Goal: Task Accomplishment & Management: Use online tool/utility

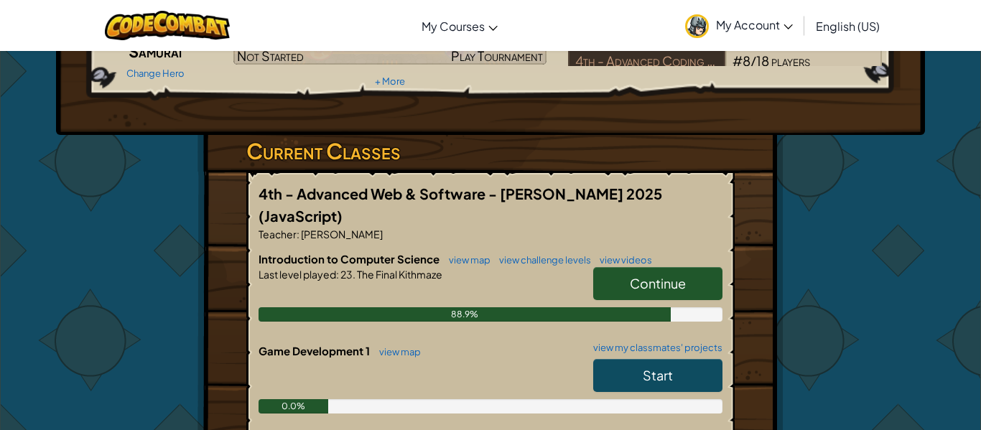
scroll to position [161, 0]
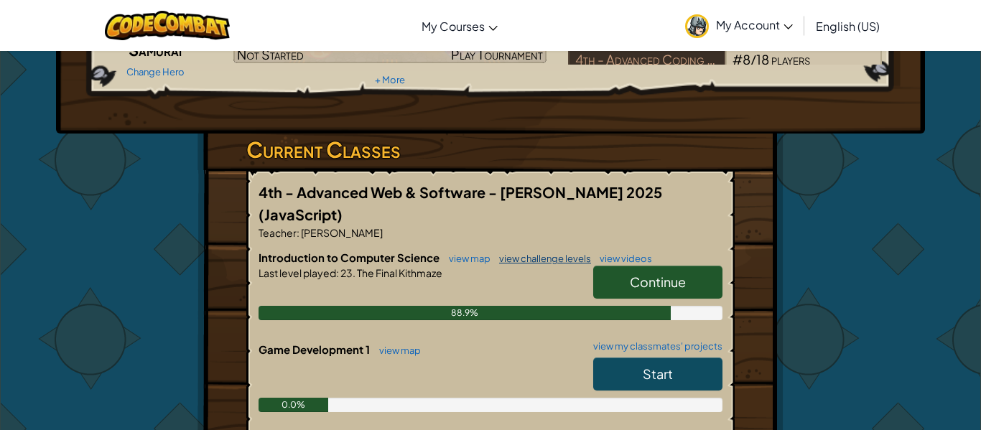
click at [507, 253] on link "view challenge levels" at bounding box center [541, 258] width 99 height 11
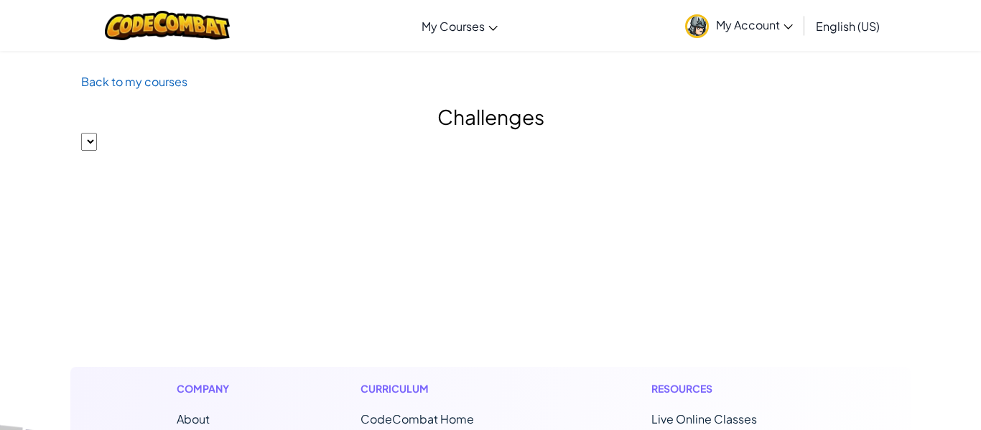
select select "560f1a9f22961295f9427742"
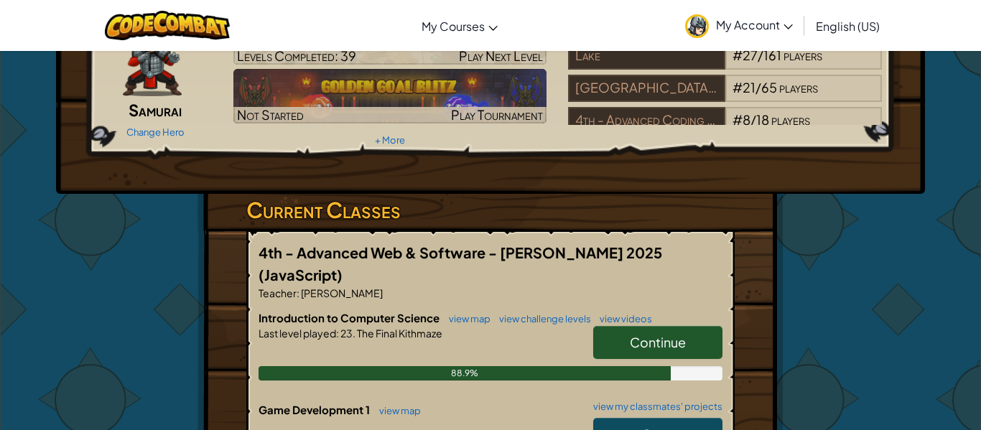
scroll to position [103, 0]
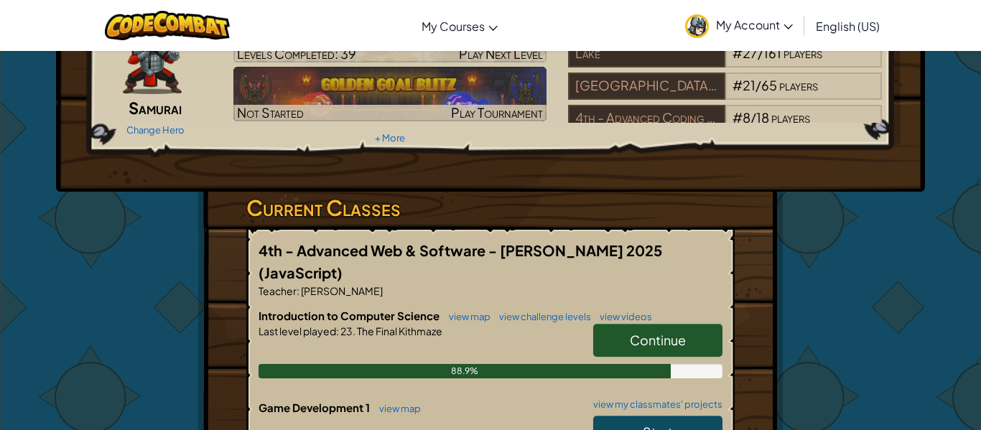
click at [669, 332] on span "Continue" at bounding box center [658, 340] width 56 height 17
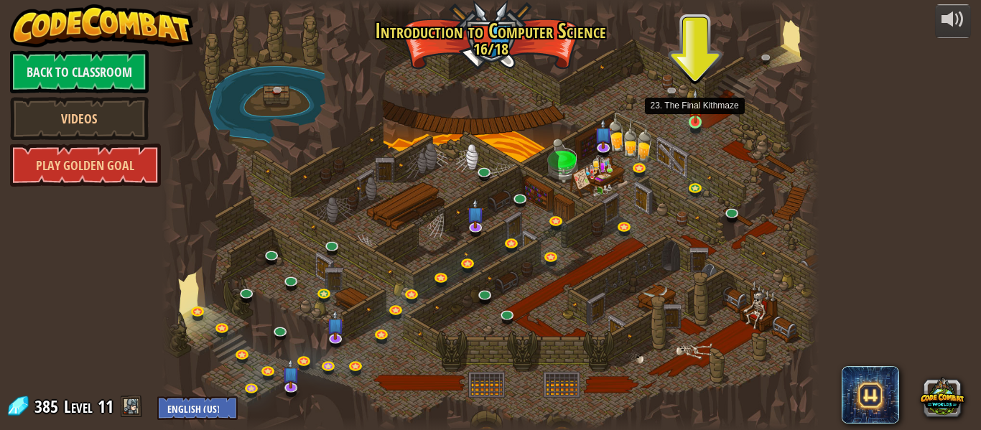
click at [694, 121] on img at bounding box center [695, 106] width 15 height 34
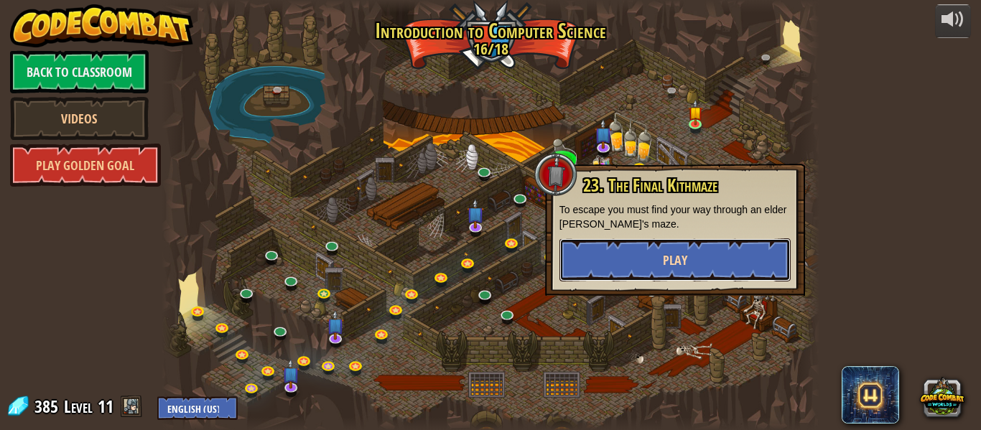
click at [710, 249] on button "Play" at bounding box center [674, 259] width 231 height 43
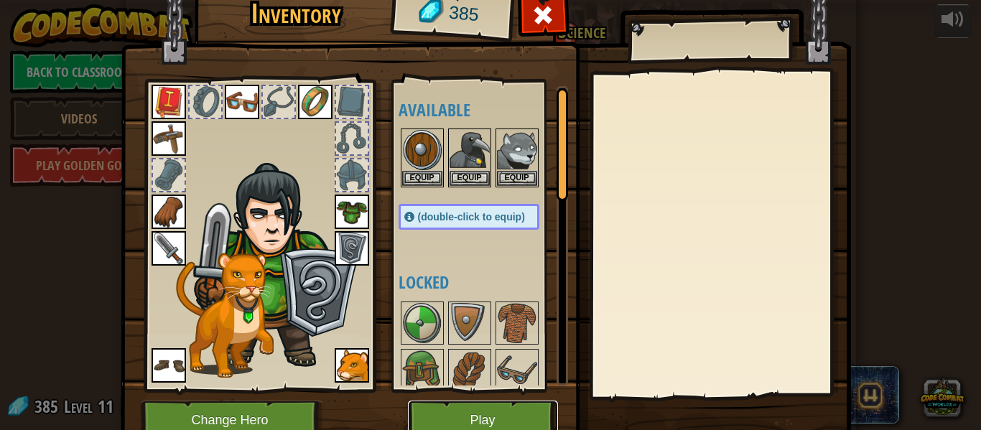
click at [490, 408] on button "Play" at bounding box center [483, 420] width 150 height 39
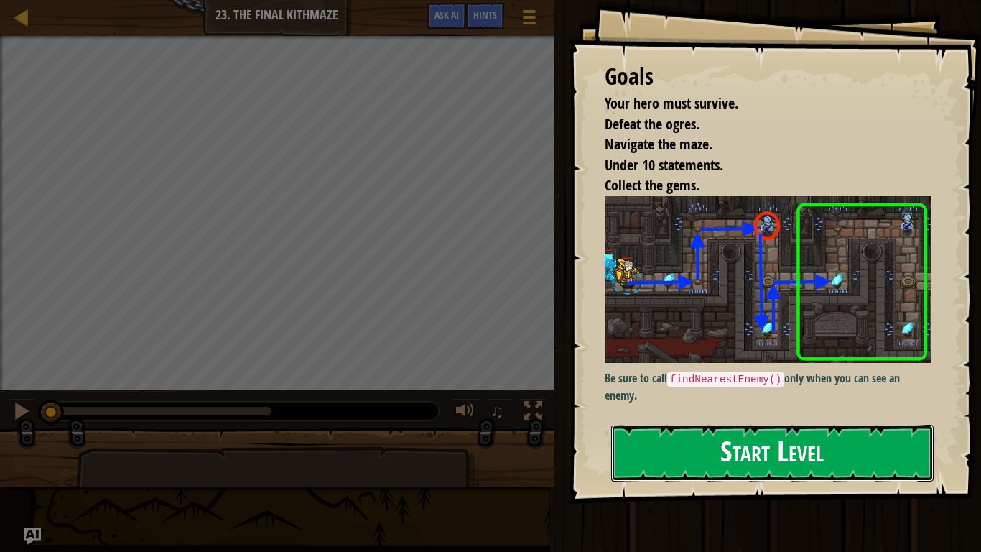
click at [692, 429] on button "Start Level" at bounding box center [772, 452] width 322 height 57
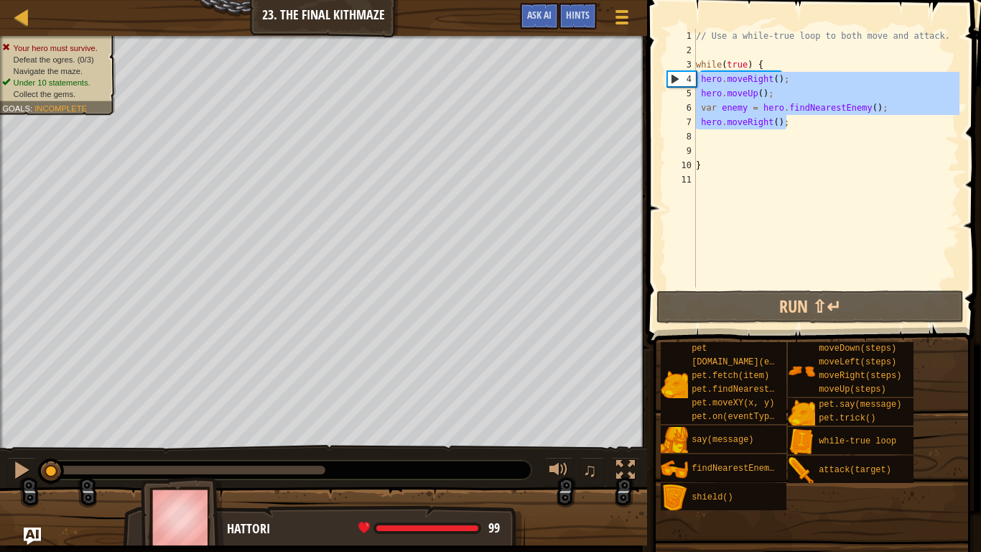
drag, startPoint x: 789, startPoint y: 129, endPoint x: 695, endPoint y: 78, distance: 106.7
click at [695, 78] on div "1 2 3 4 5 6 7 8 9 10 11 // Use a while-true loop to both move and attack. while…" at bounding box center [811, 158] width 295 height 259
type textarea "hero.moveRight(); hero.moveUp();"
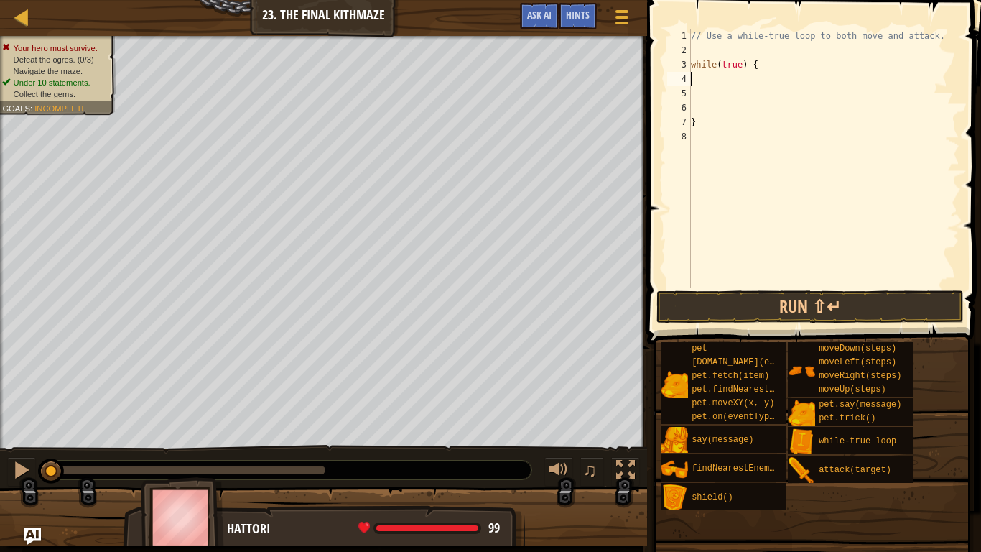
type textarea "h"
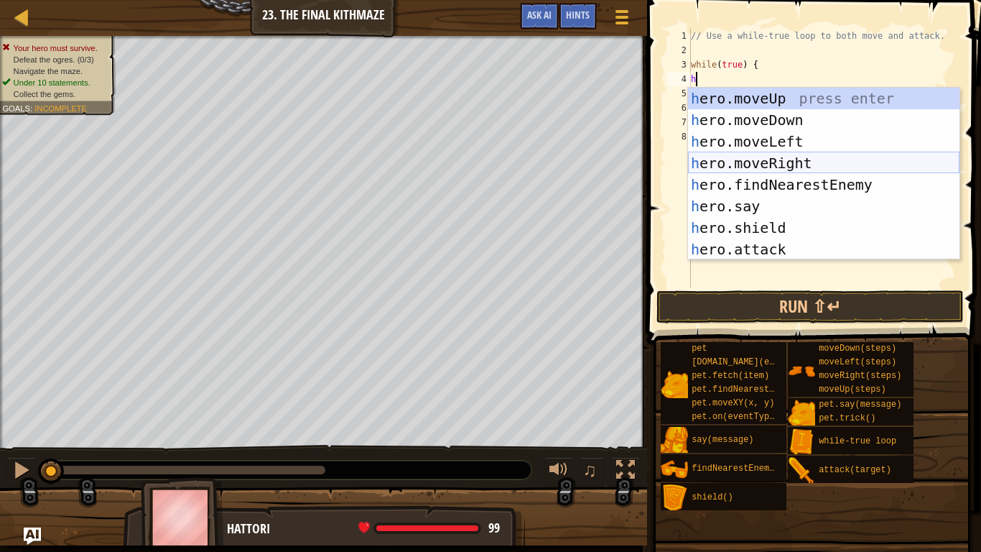
click at [795, 157] on div "h ero.moveUp press enter h ero.moveDown press enter h ero.moveLeft press enter …" at bounding box center [823, 195] width 271 height 215
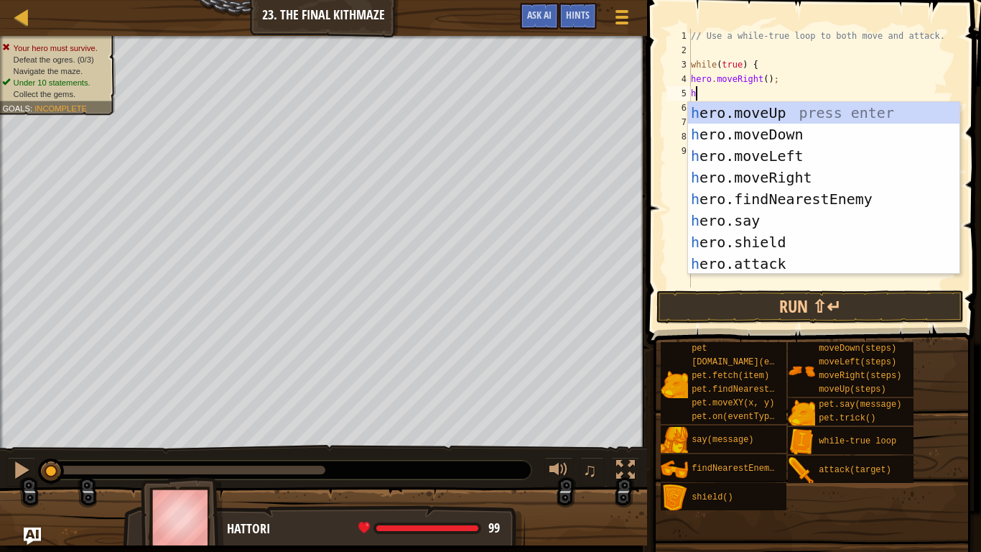
type textarea "he"
click at [773, 116] on div "he ro.moveUp press enter he ro.moveDown press enter he ro.moveLeft press enter …" at bounding box center [823, 209] width 271 height 215
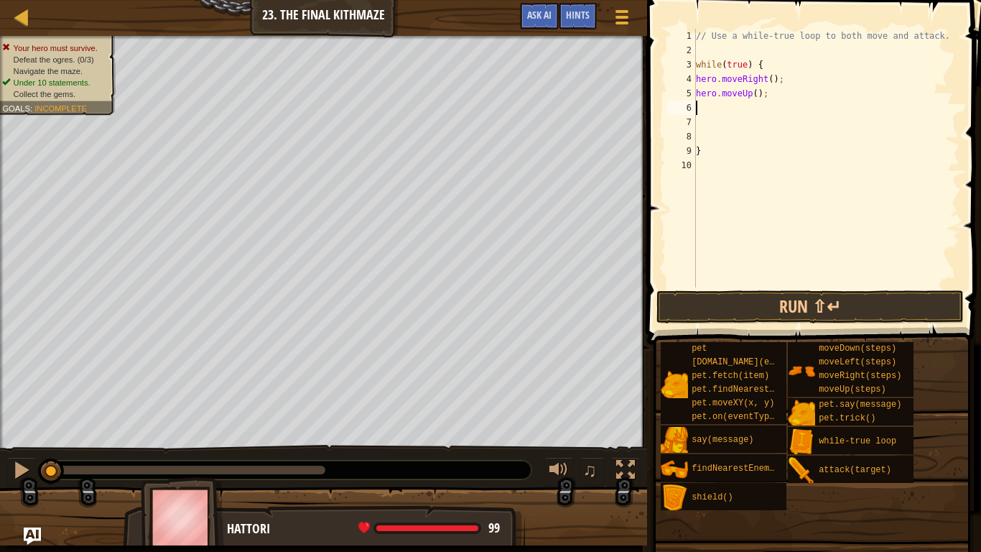
type textarea "fi"
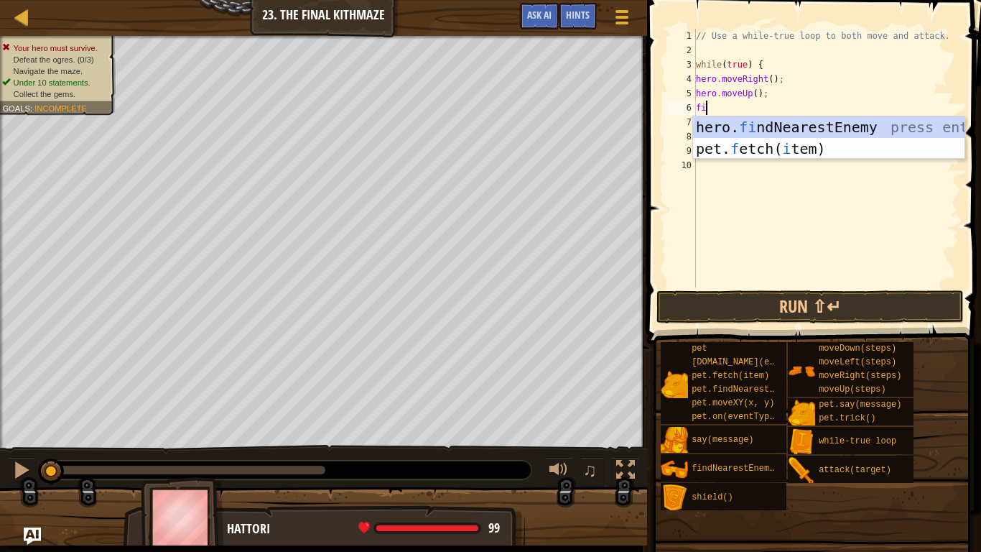
scroll to position [6, 1]
click at [758, 121] on div "hero. fi ndNearestEnemy press enter pet. f etch( i tem) press enter" at bounding box center [828, 159] width 271 height 86
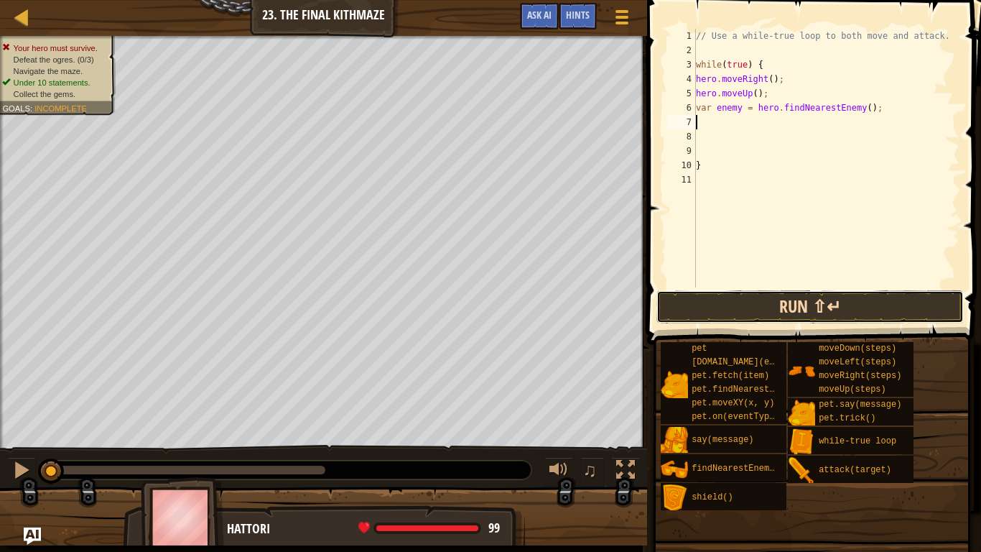
click at [785, 296] on button "Run ⇧↵" at bounding box center [809, 306] width 307 height 33
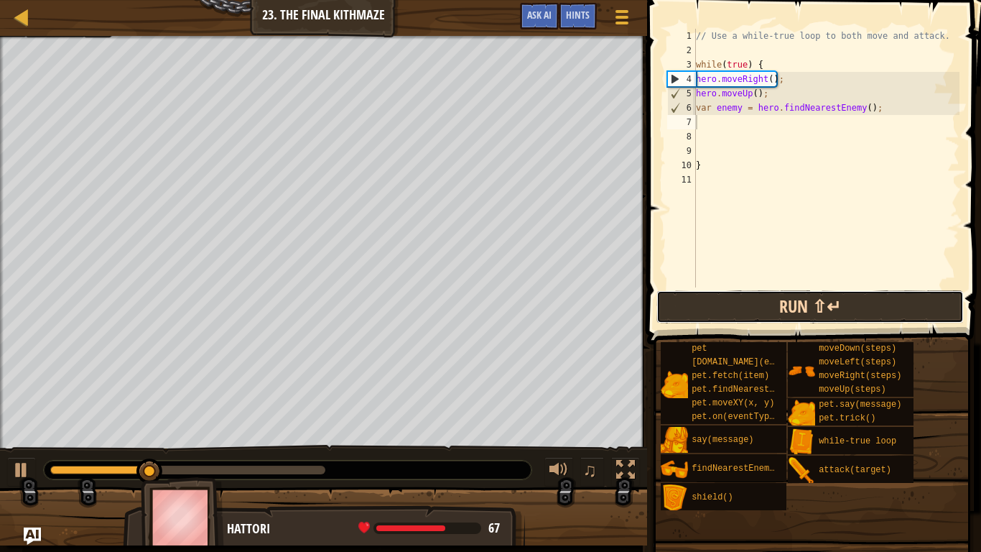
click at [775, 310] on button "Run ⇧↵" at bounding box center [809, 306] width 307 height 33
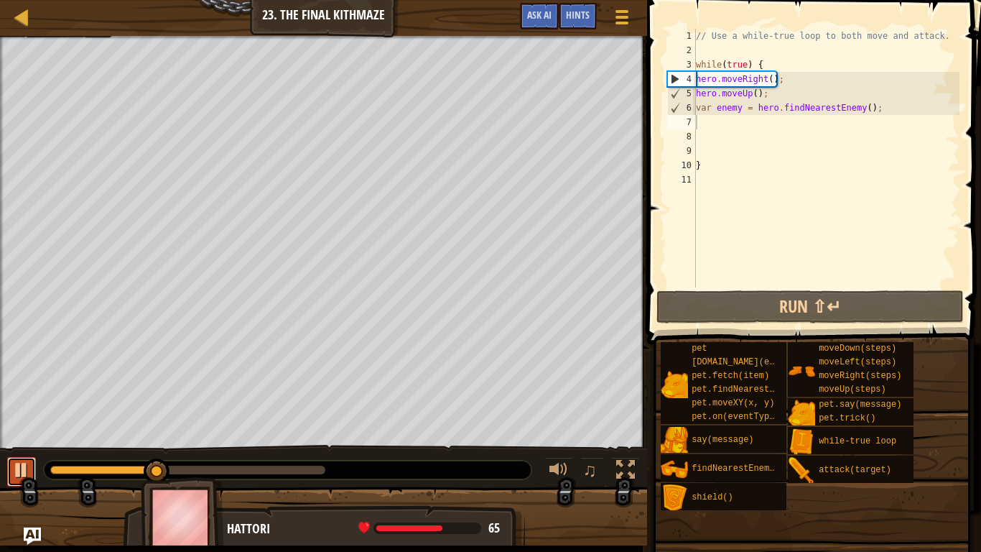
click at [19, 429] on div at bounding box center [21, 469] width 19 height 19
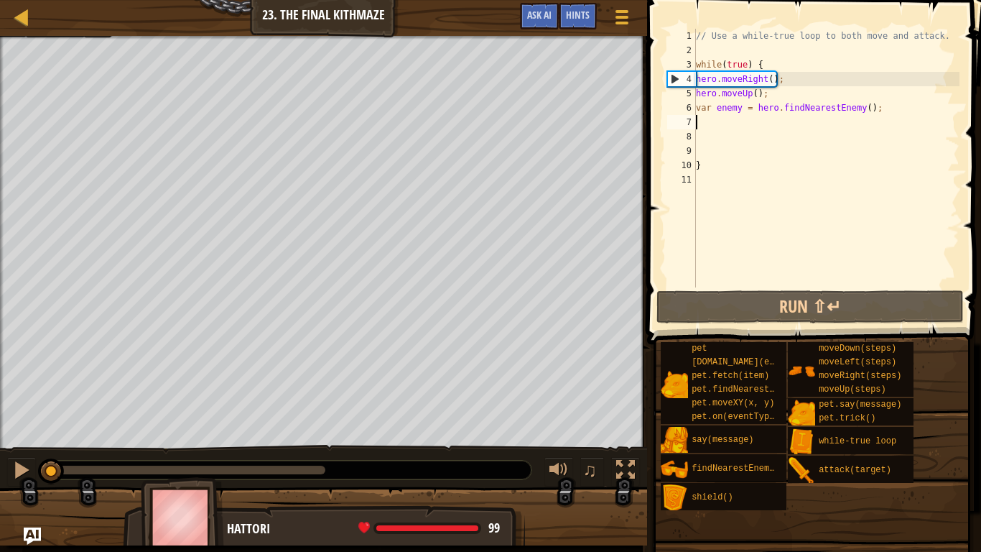
drag, startPoint x: 190, startPoint y: 469, endPoint x: 0, endPoint y: 503, distance: 192.6
click at [0, 429] on div "Your hero must survive. Defeat the ogres. (0/3) Navigate the maze. Under 10 sta…" at bounding box center [490, 290] width 981 height 509
drag, startPoint x: 876, startPoint y: 108, endPoint x: 788, endPoint y: 110, distance: 87.6
click at [788, 110] on div "// Use a while-true loop to both move and attack. while ( true ) { hero . moveR…" at bounding box center [826, 172] width 266 height 287
type textarea "var enemy = hero.findNearestEnemy();"
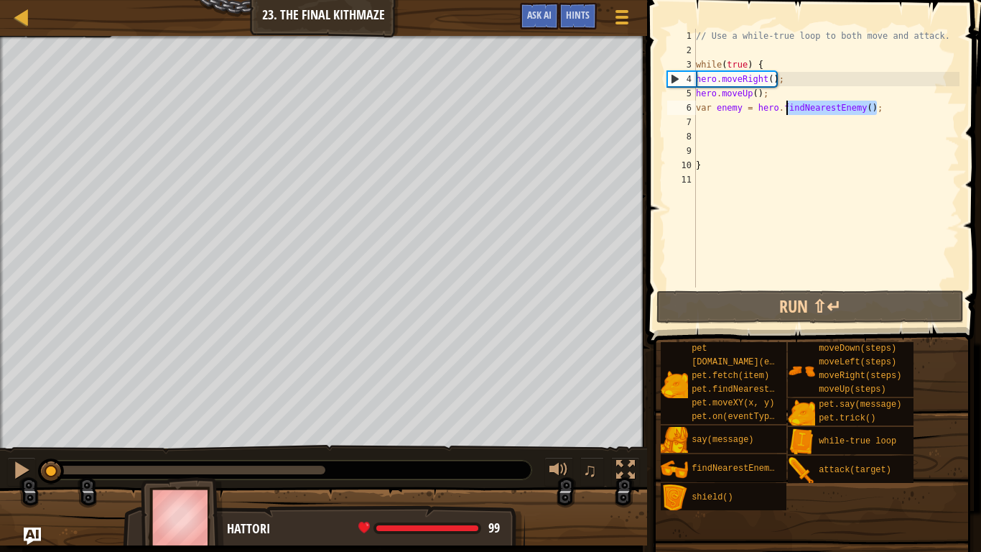
click at [776, 123] on div "// Use a while-true loop to both move and attack. while ( true ) { hero . moveR…" at bounding box center [826, 172] width 266 height 287
click at [778, 119] on div "// Use a while-true loop to both move and attack. while ( true ) { hero . moveR…" at bounding box center [826, 172] width 266 height 287
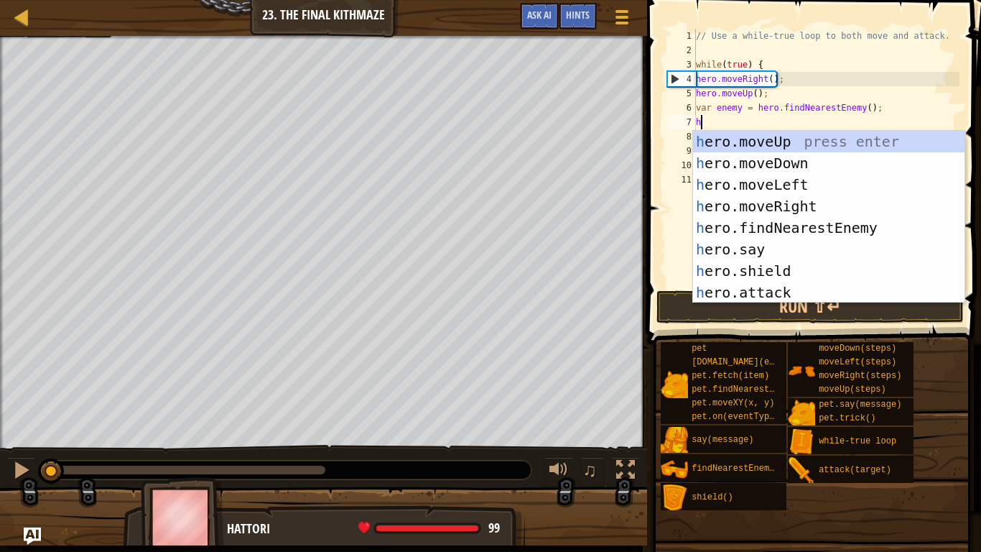
type textarea "he"
click at [743, 126] on div "// Use a while-true loop to both move and attack. while ( true ) { hero . moveR…" at bounding box center [826, 172] width 266 height 287
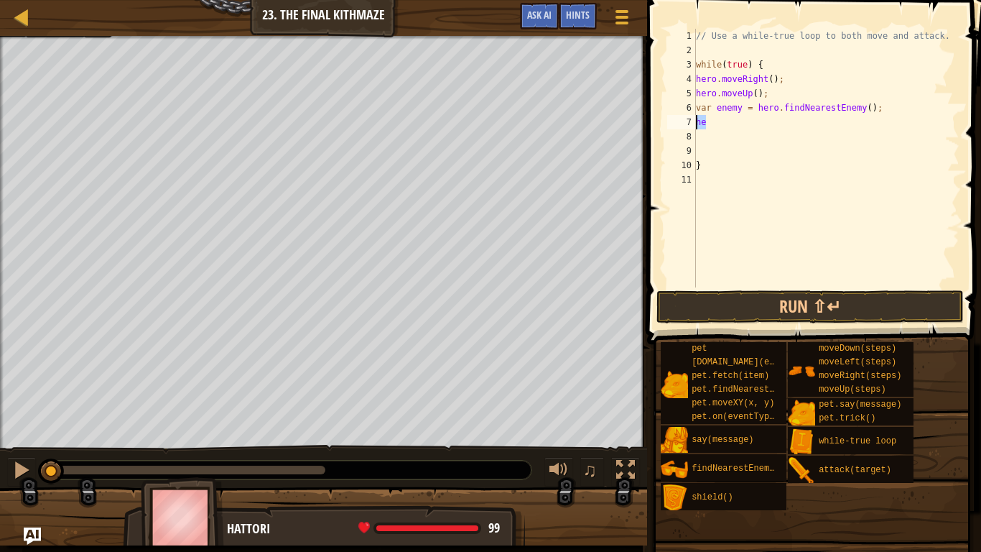
drag, startPoint x: 745, startPoint y: 126, endPoint x: 697, endPoint y: 129, distance: 48.9
click at [697, 129] on div "// Use a while-true loop to both move and attack. while ( true ) { hero . moveR…" at bounding box center [826, 172] width 266 height 287
type textarea "v"
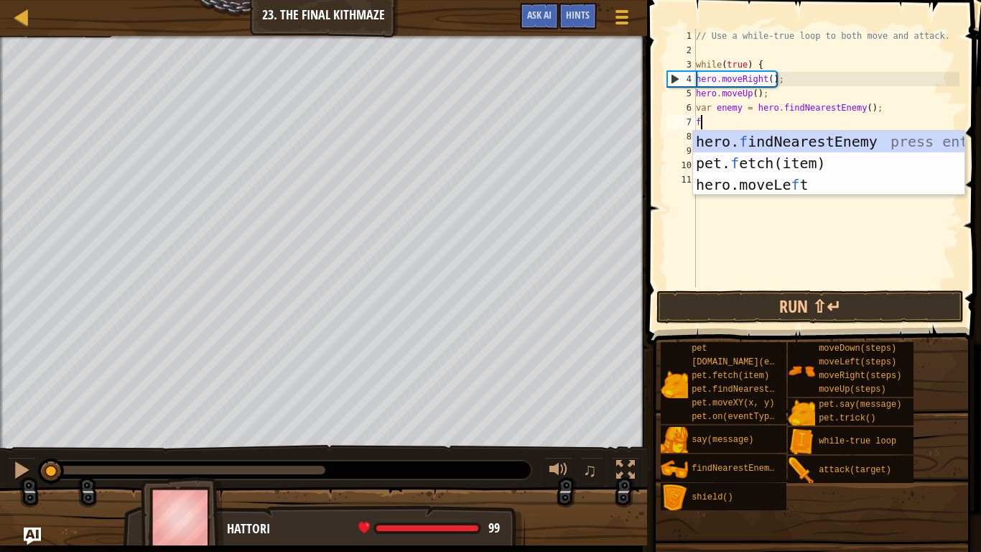
type textarea "fi"
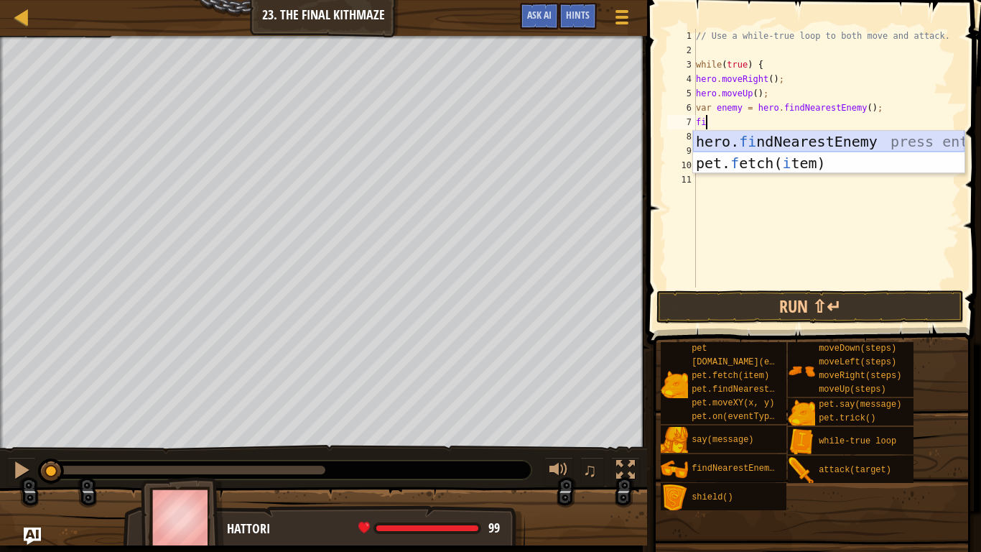
click at [724, 144] on div "hero. fi ndNearestEnemy press enter pet. f etch( i tem) press enter" at bounding box center [828, 174] width 271 height 86
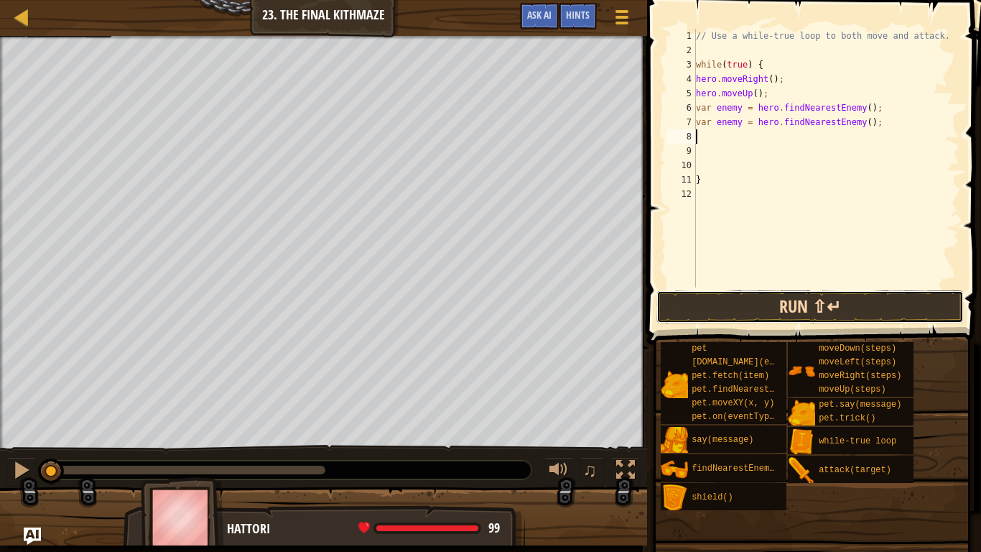
click at [804, 307] on button "Run ⇧↵" at bounding box center [809, 306] width 307 height 33
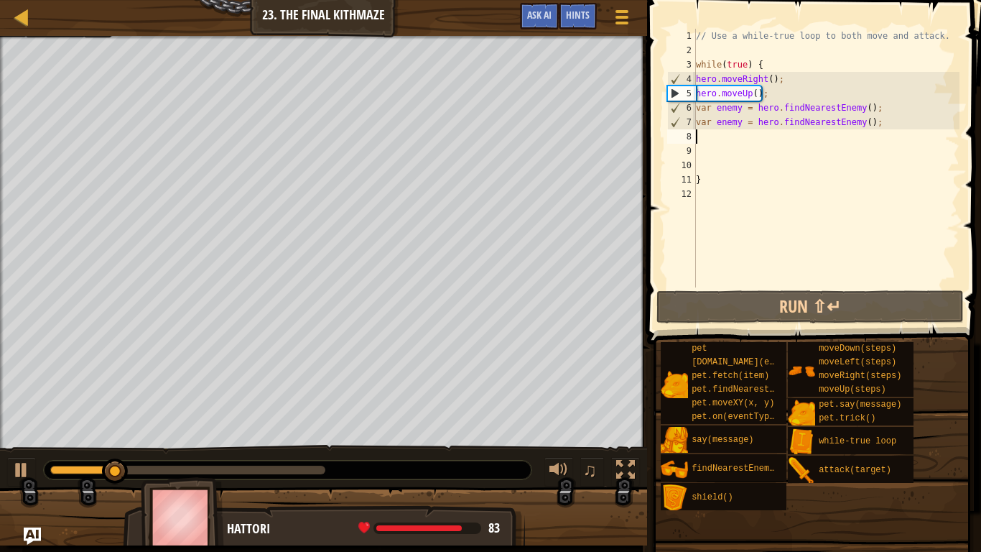
drag, startPoint x: 887, startPoint y: 130, endPoint x: 735, endPoint y: 131, distance: 151.5
click at [735, 131] on div "// Use a while-true loop to both move and attack. while ( true ) { hero . moveR…" at bounding box center [826, 172] width 266 height 287
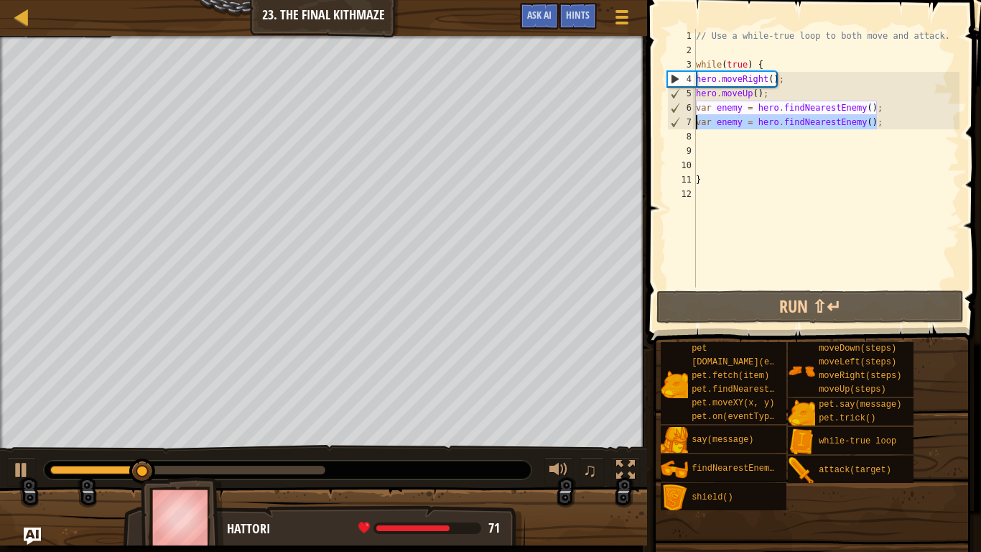
drag, startPoint x: 881, startPoint y: 123, endPoint x: 694, endPoint y: 126, distance: 186.7
click at [694, 126] on div "1 2 3 4 5 6 7 8 9 10 11 12 // Use a while-true loop to both move and attack. wh…" at bounding box center [811, 158] width 295 height 259
type textarea "var enemy = hero.findNearestEnemy();"
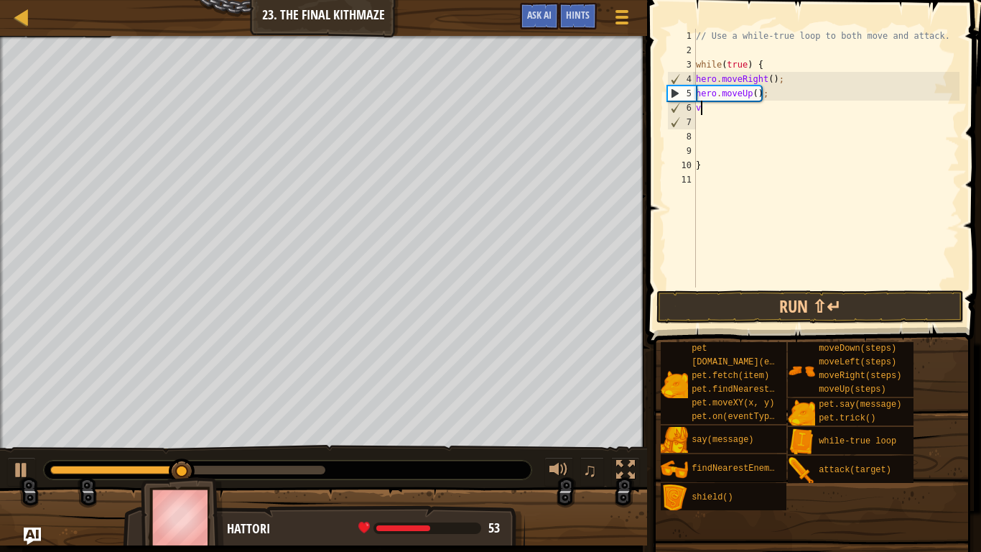
type textarea "v"
click at [4, 429] on div "♫" at bounding box center [323, 466] width 647 height 43
click at [24, 429] on div at bounding box center [21, 469] width 19 height 19
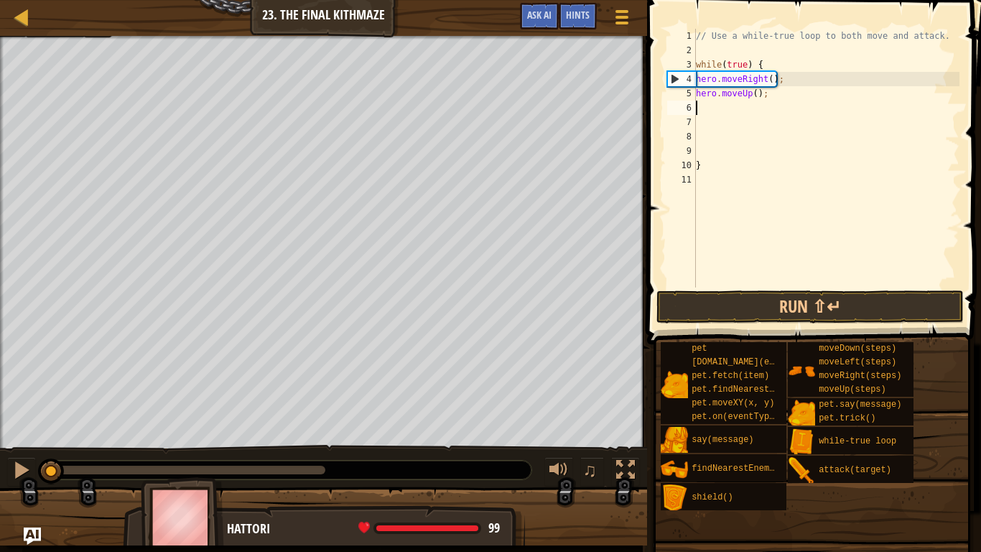
drag, startPoint x: 199, startPoint y: 468, endPoint x: 37, endPoint y: 495, distance: 163.7
click at [37, 429] on div "Your hero must survive. Defeat the ogres. (0/3) Navigate the maze. Under 10 sta…" at bounding box center [490, 290] width 981 height 509
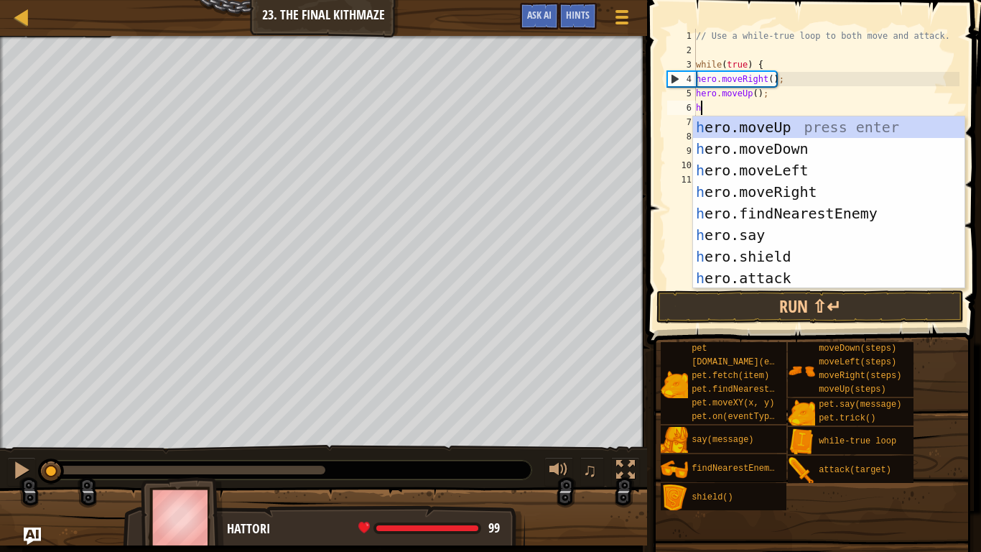
scroll to position [6, 1]
type textarea "hero"
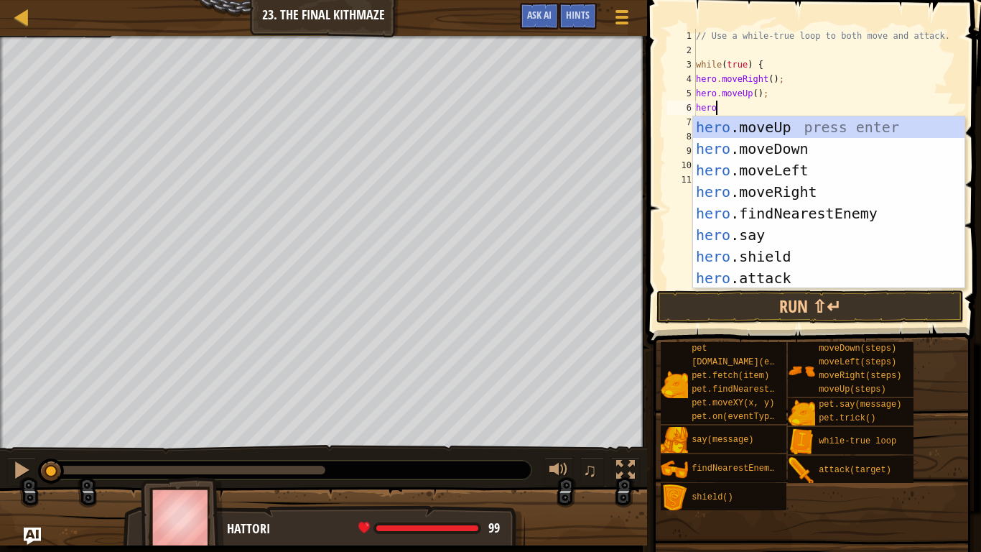
scroll to position [6, 2]
click at [759, 192] on div "hero .moveUp press enter hero .moveDown press enter hero .moveLeft press enter …" at bounding box center [828, 223] width 271 height 215
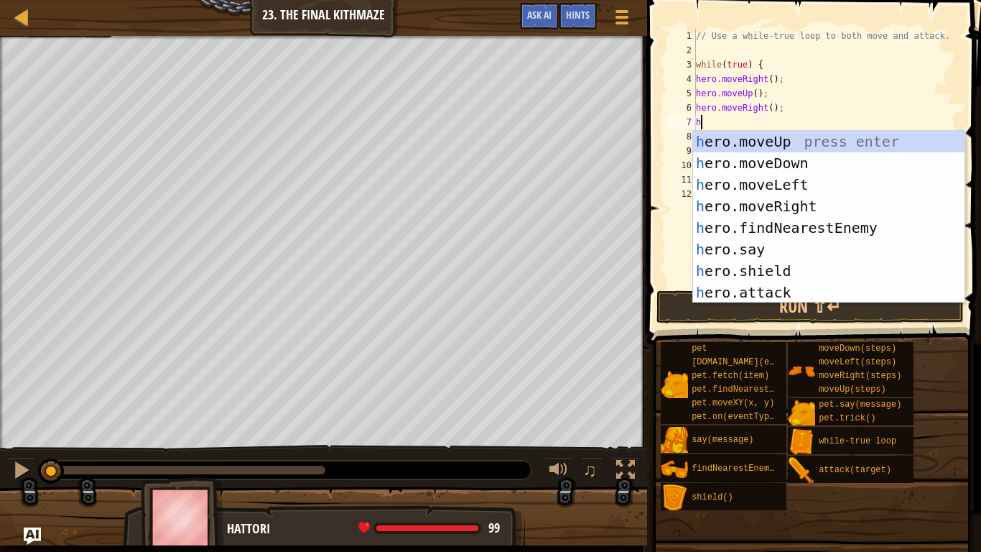
type textarea "he"
click at [808, 159] on div "he ro.moveUp press enter he ro.moveDown press enter he ro.moveLeft press enter …" at bounding box center [828, 238] width 271 height 215
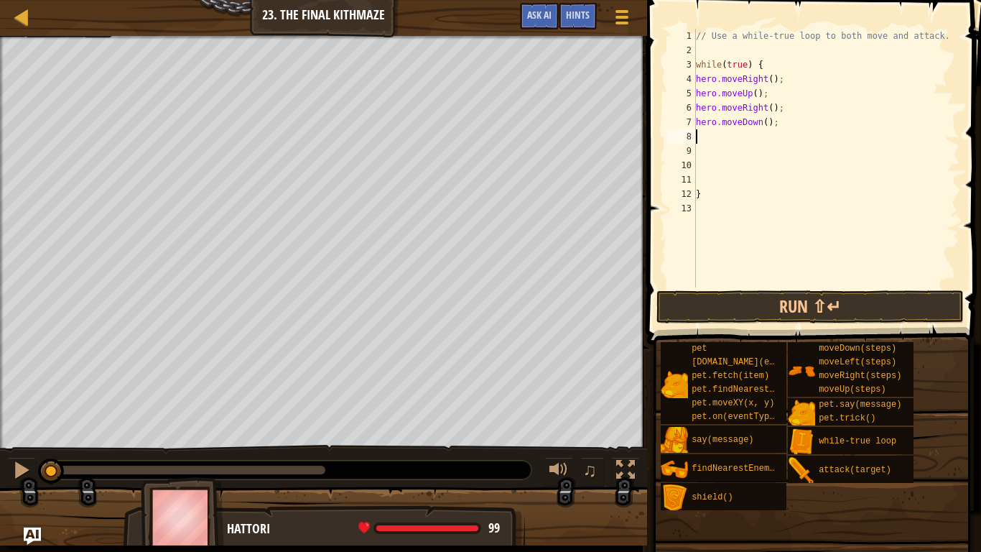
scroll to position [6, 0]
click at [770, 126] on div "// Use a while-true loop to both move and attack. while ( true ) { hero . moveR…" at bounding box center [826, 172] width 266 height 287
click at [763, 126] on div "// Use a while-true loop to both move and attack. while ( true ) { hero . moveR…" at bounding box center [826, 172] width 266 height 287
click at [768, 126] on div "// Use a while-true loop to both move and attack. while ( true ) { hero . moveR…" at bounding box center [826, 172] width 266 height 287
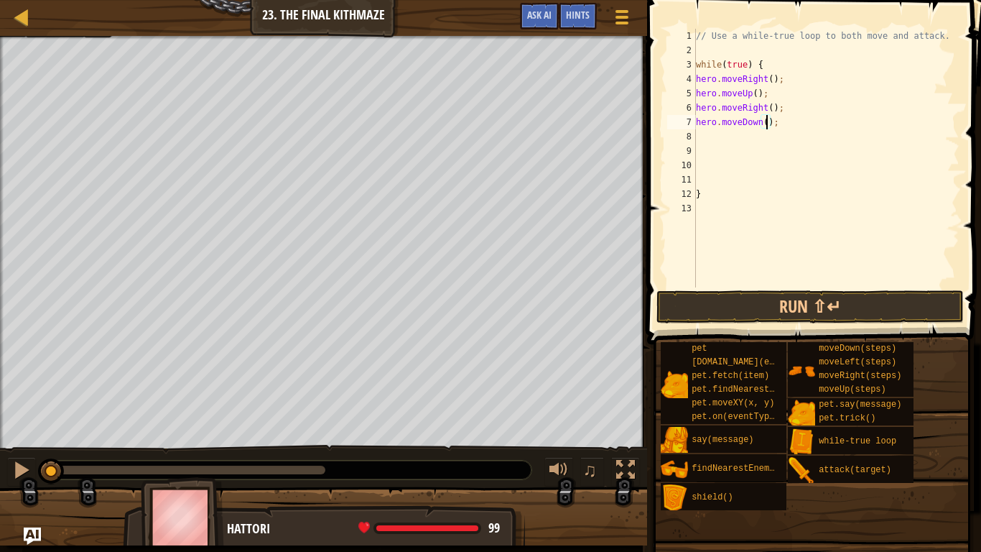
type textarea "hero.moveDown(2);"
click at [744, 144] on div "// Use a while-true loop to both move and attack. while ( true ) { hero . moveR…" at bounding box center [826, 172] width 266 height 287
click at [732, 131] on div "// Use a while-true loop to both move and attack. while ( true ) { hero . moveR…" at bounding box center [826, 172] width 266 height 287
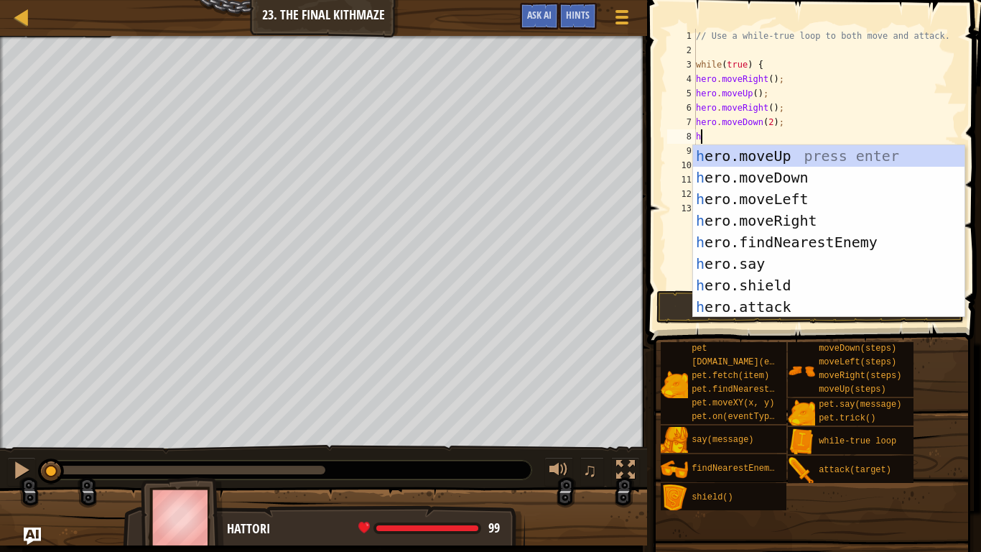
type textarea "he"
click at [766, 155] on div "he ro.moveUp press enter he ro.moveDown press enter he ro.moveLeft press enter …" at bounding box center [828, 252] width 271 height 215
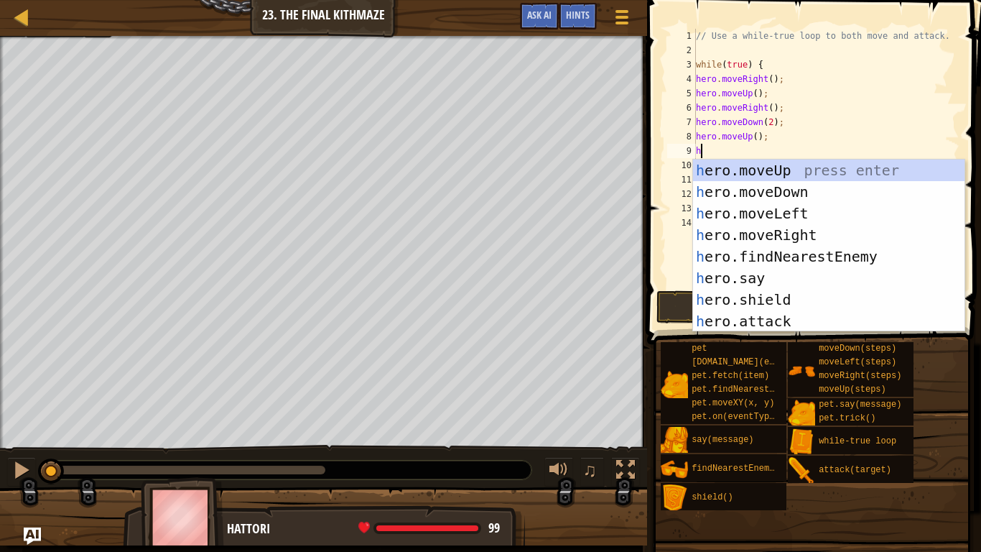
type textarea "he"
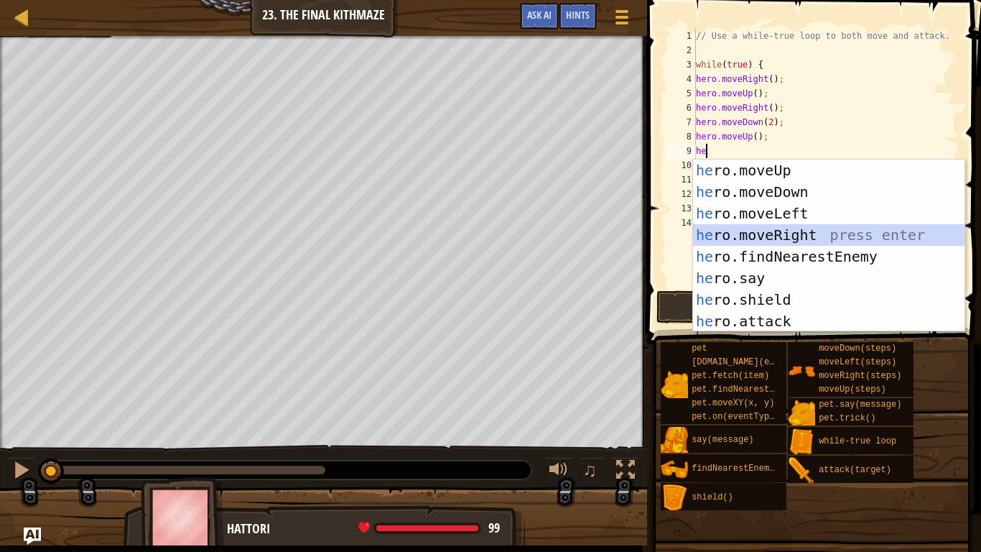
click at [783, 232] on div "he ro.moveUp press enter he ro.moveDown press enter he ro.moveLeft press enter …" at bounding box center [828, 266] width 271 height 215
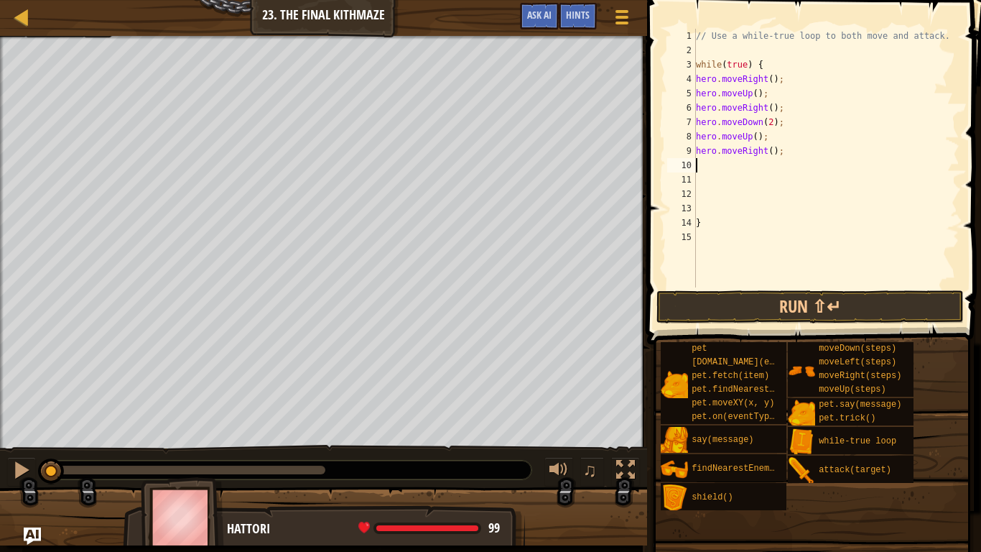
type textarea "he"
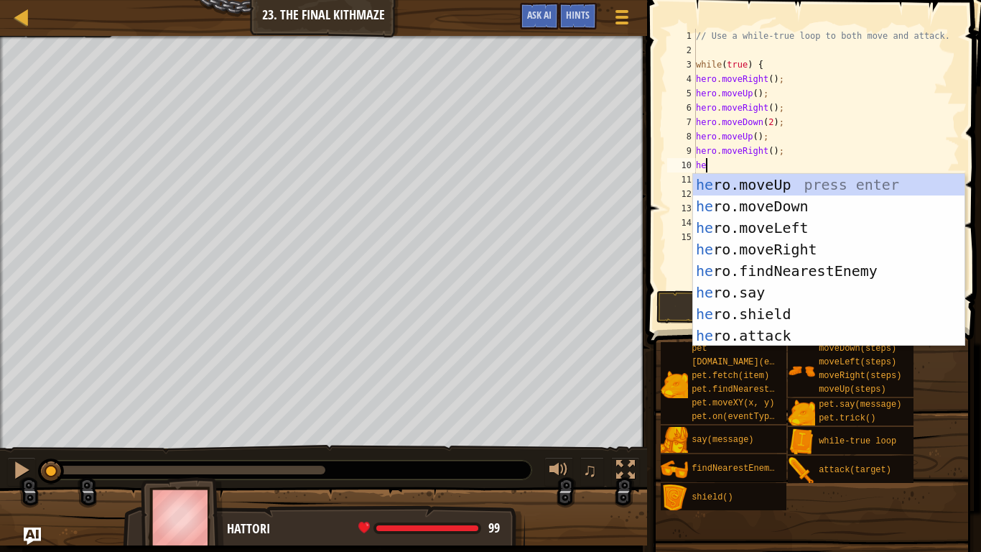
scroll to position [6, 1]
click at [760, 187] on div "he ro.moveUp press enter he ro.moveDown press enter he ro.moveLeft press enter …" at bounding box center [828, 281] width 271 height 215
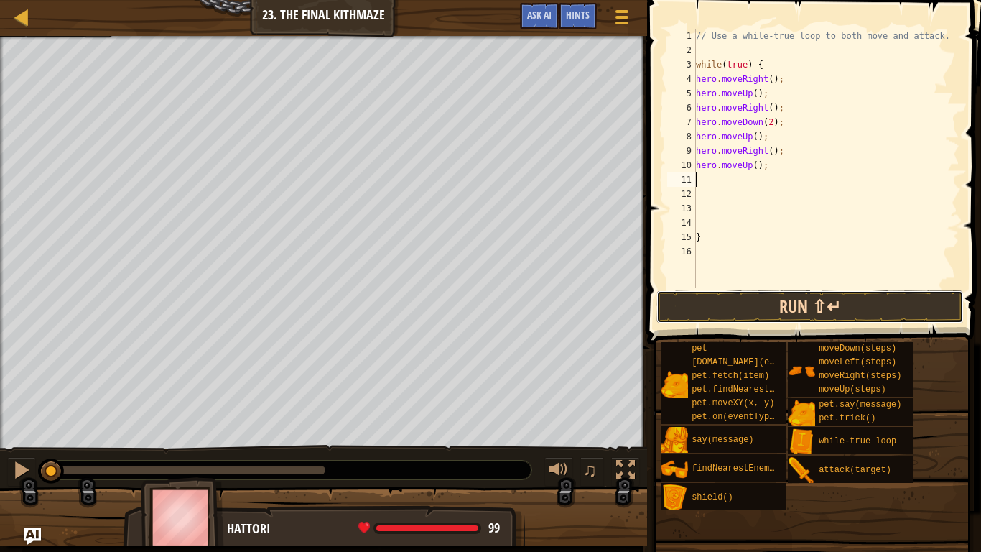
click at [765, 301] on button "Run ⇧↵" at bounding box center [809, 306] width 307 height 33
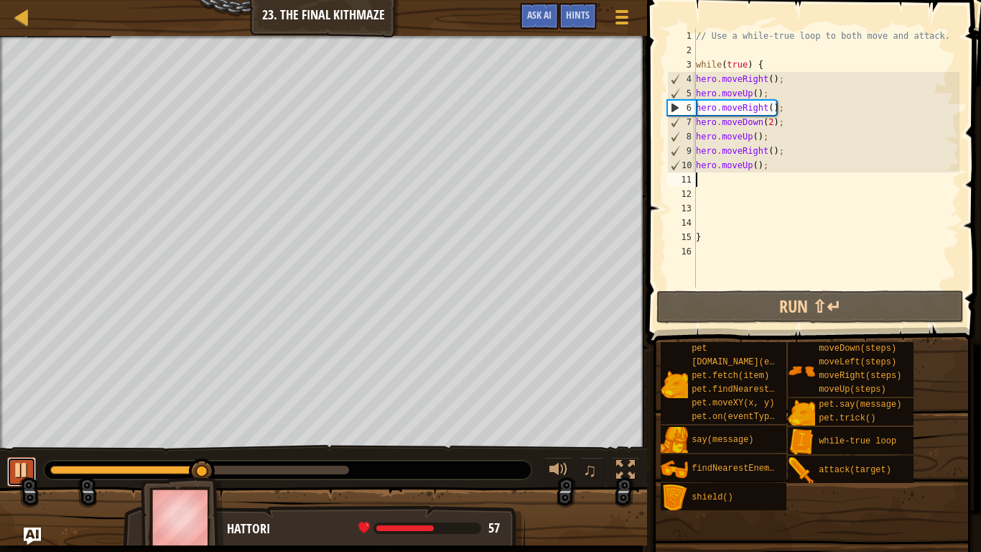
click at [9, 429] on button at bounding box center [21, 471] width 29 height 29
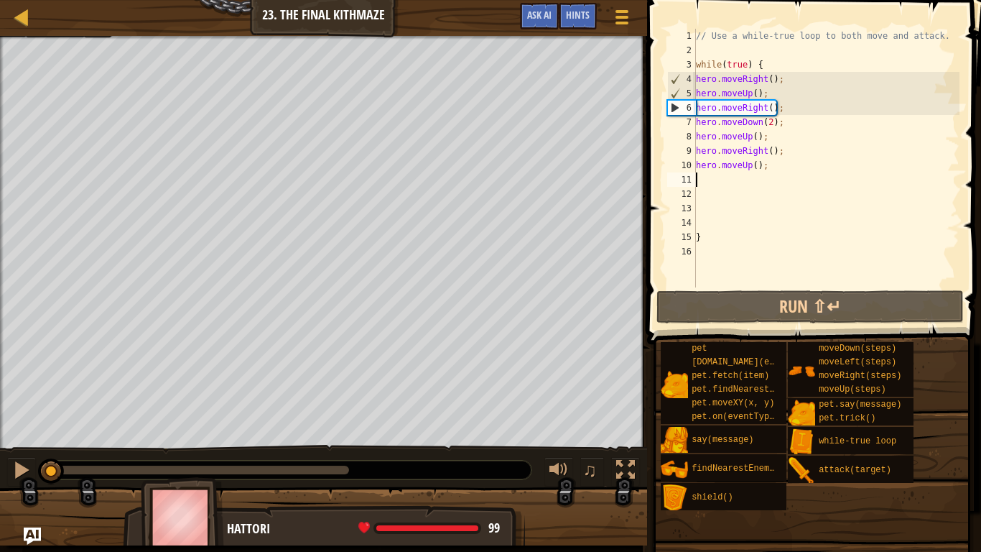
drag, startPoint x: 199, startPoint y: 467, endPoint x: 0, endPoint y: 454, distance: 199.4
click at [0, 429] on div "♫" at bounding box center [323, 466] width 647 height 43
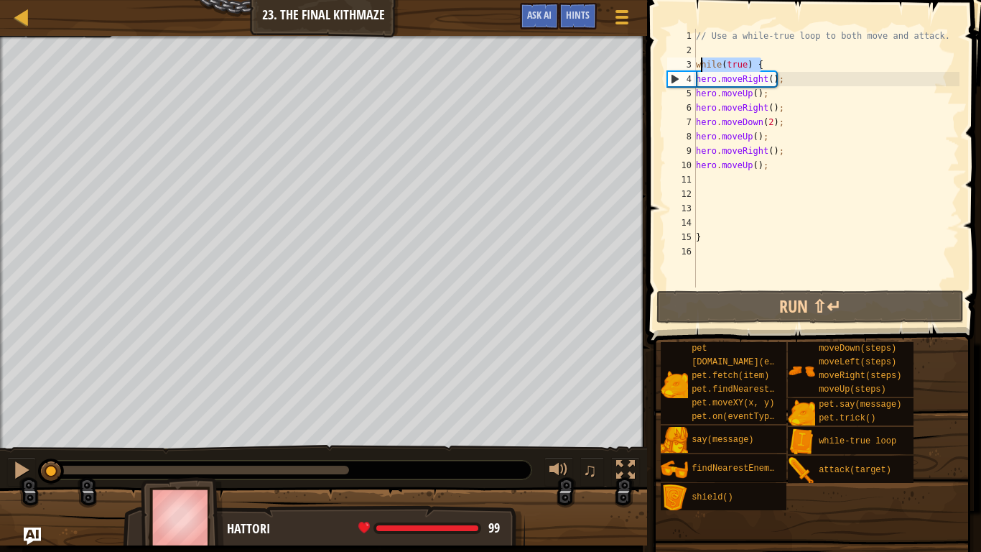
drag, startPoint x: 777, startPoint y: 62, endPoint x: 692, endPoint y: 69, distance: 85.7
click at [692, 69] on div "1 2 3 4 5 6 7 8 9 10 11 12 13 14 15 16 // Use a while-true loop to both move an…" at bounding box center [811, 158] width 295 height 259
type textarea "while(true) {"
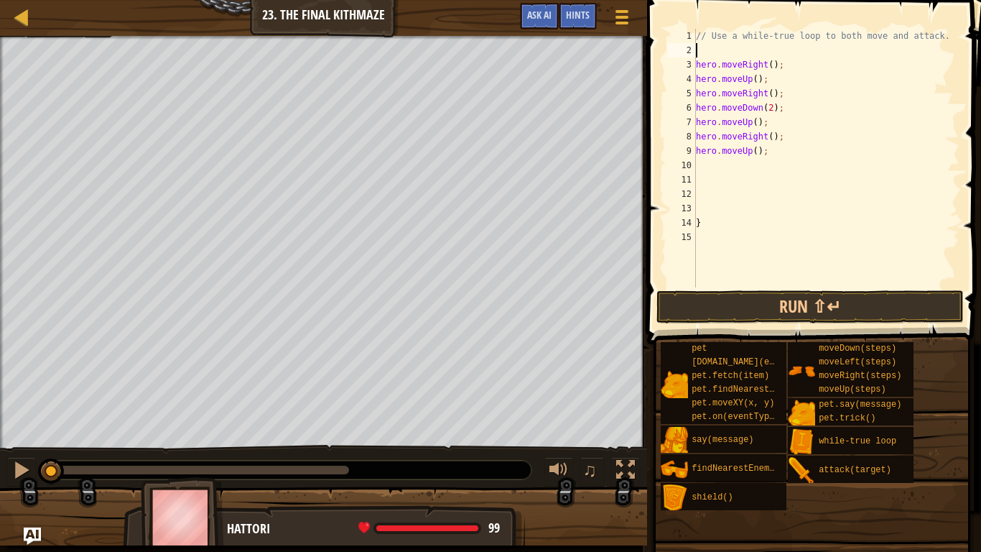
type textarea "// Use a while-true loop to both move and attack."
click at [22, 429] on div at bounding box center [21, 469] width 19 height 19
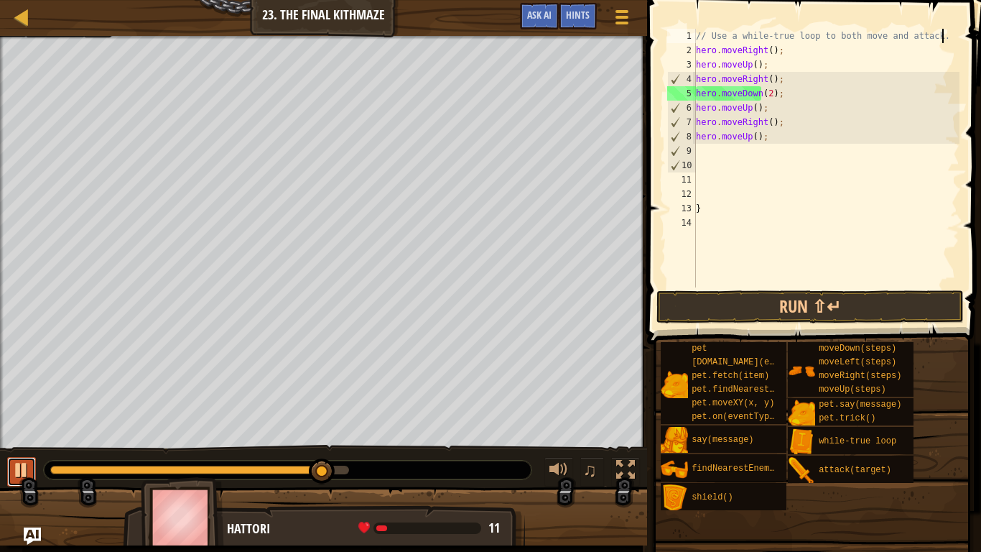
click at [15, 429] on div at bounding box center [21, 469] width 19 height 19
click at [751, 154] on div "// Use a while-true loop to both move and attack. hero . moveRight ( ) ; hero .…" at bounding box center [826, 172] width 266 height 287
type textarea "h"
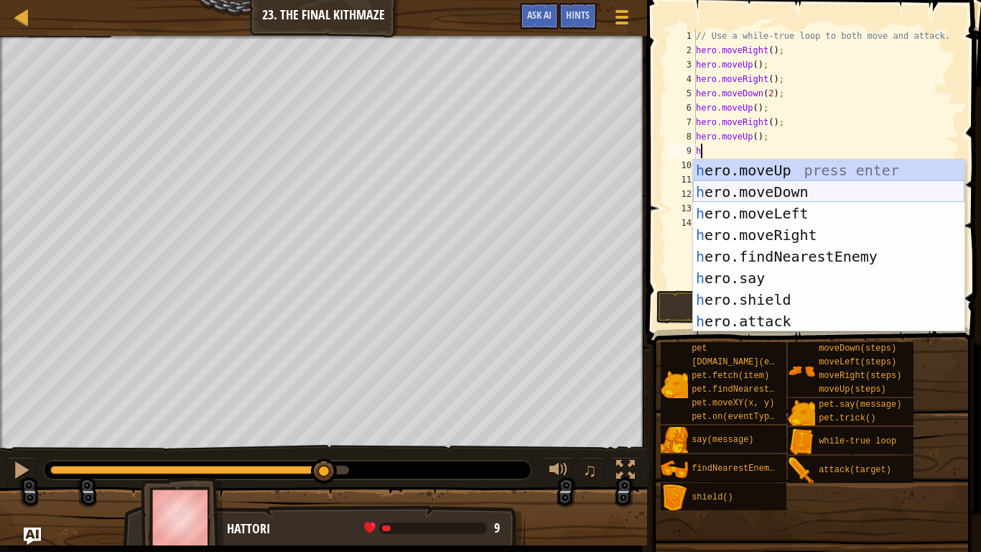
click at [780, 190] on div "h ero.moveUp press enter h ero.moveDown press enter h ero.moveLeft press enter …" at bounding box center [828, 266] width 271 height 215
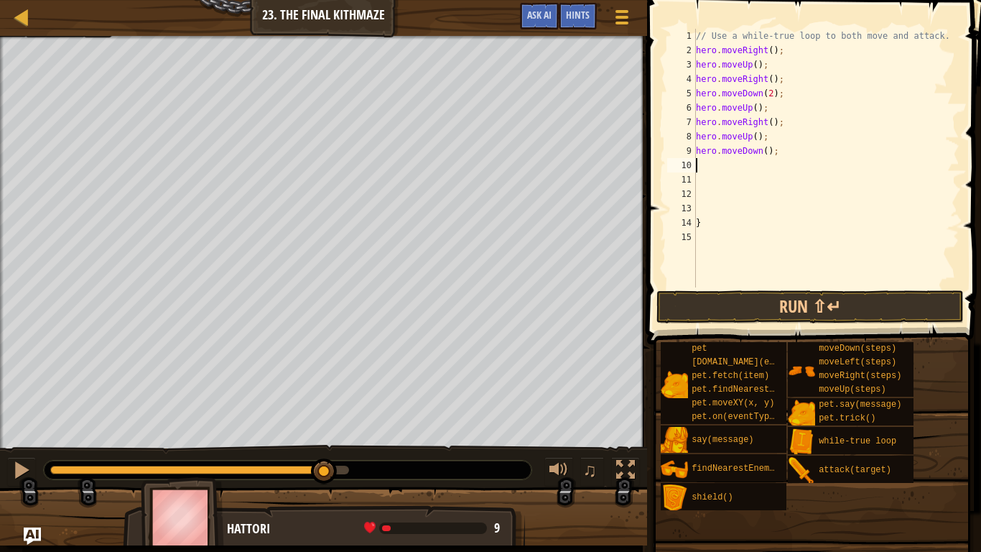
click at [767, 157] on div "// Use a while-true loop to both move and attack. hero . moveRight ( ) ; hero .…" at bounding box center [826, 172] width 266 height 287
type textarea "hero.moveDown(2);"
click at [735, 166] on div "// Use a while-true loop to both move and attack. hero . moveRight ( ) ; hero .…" at bounding box center [826, 172] width 266 height 287
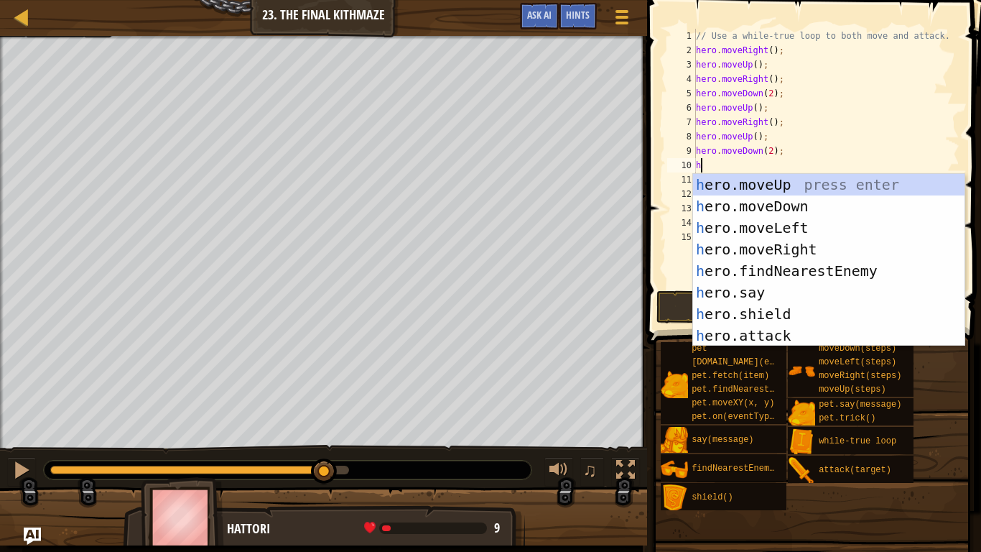
type textarea "he"
click at [753, 182] on div "he ro.moveUp press enter he ro.moveDown press enter he ro.moveLeft press enter …" at bounding box center [828, 281] width 271 height 215
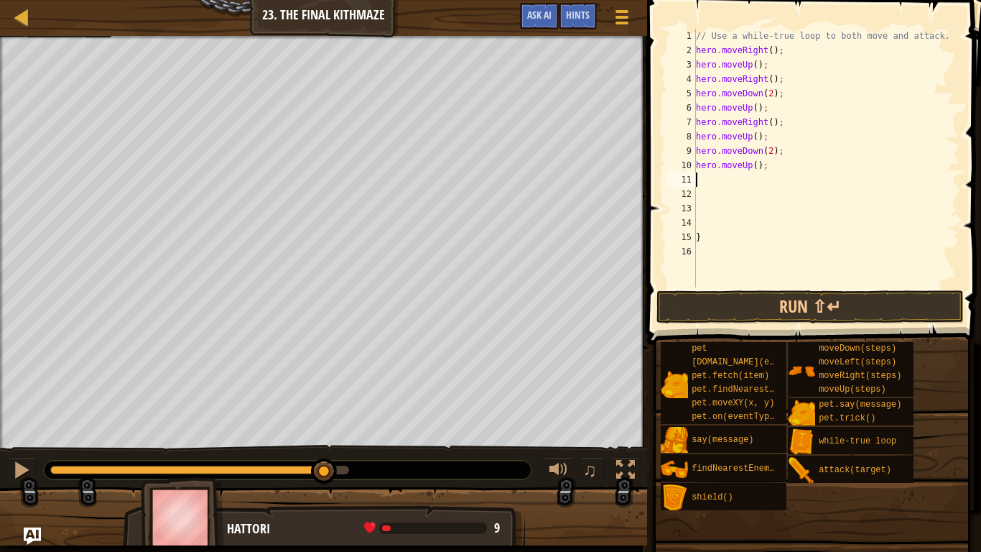
type textarea "he"
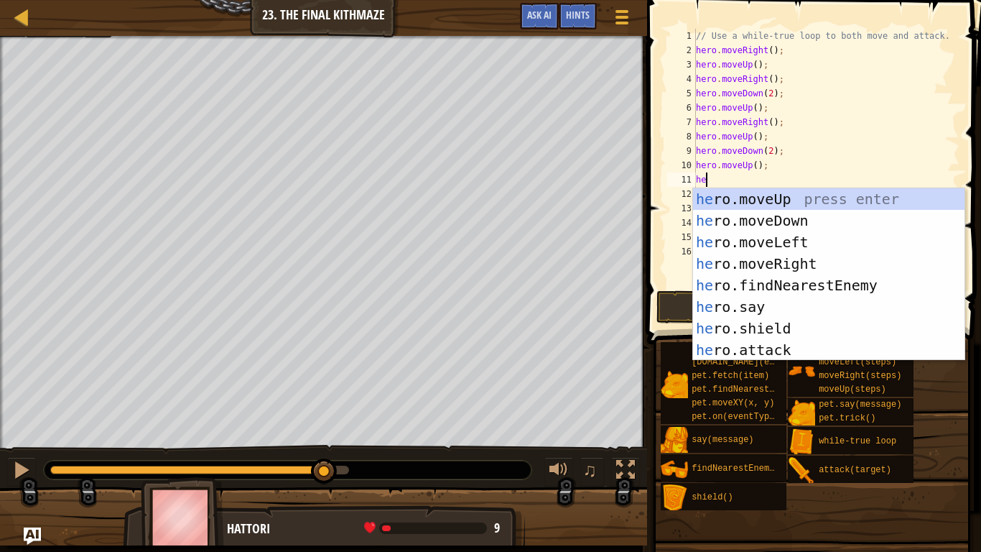
scroll to position [6, 1]
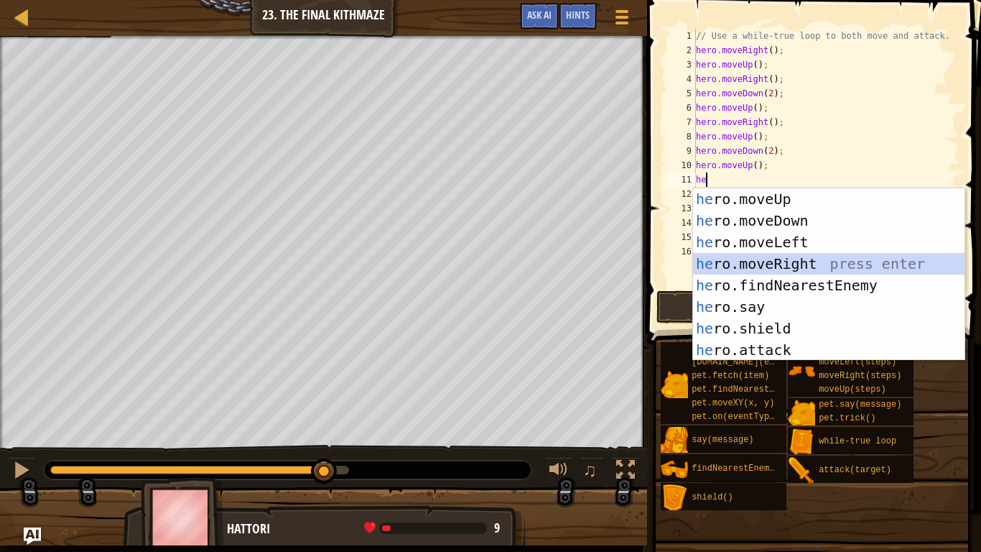
click at [791, 256] on div "he ro.moveUp press enter he ro.moveDown press enter he ro.moveLeft press enter …" at bounding box center [828, 295] width 271 height 215
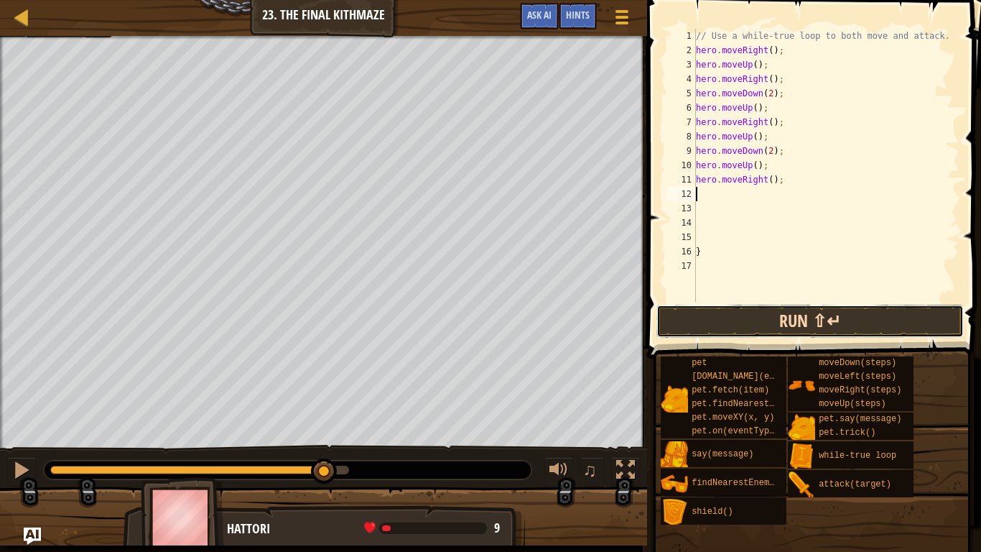
click at [798, 322] on button "Run ⇧↵" at bounding box center [809, 320] width 307 height 33
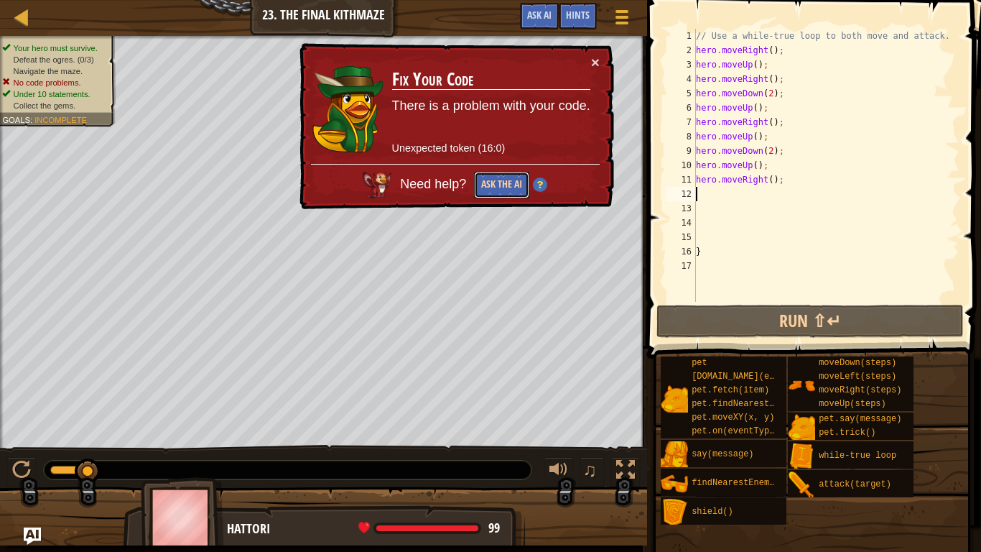
click at [516, 193] on button "Ask the AI" at bounding box center [501, 185] width 55 height 27
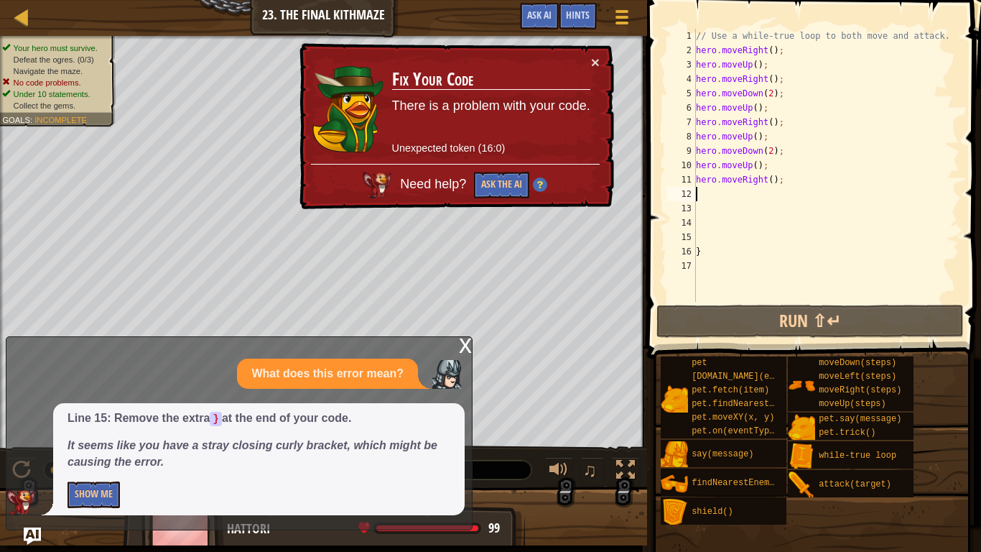
click at [782, 155] on div "// Use a while-true loop to both move and attack. hero . moveRight ( ) ; hero .…" at bounding box center [826, 180] width 266 height 302
type textarea "hero.moveDown(2)"
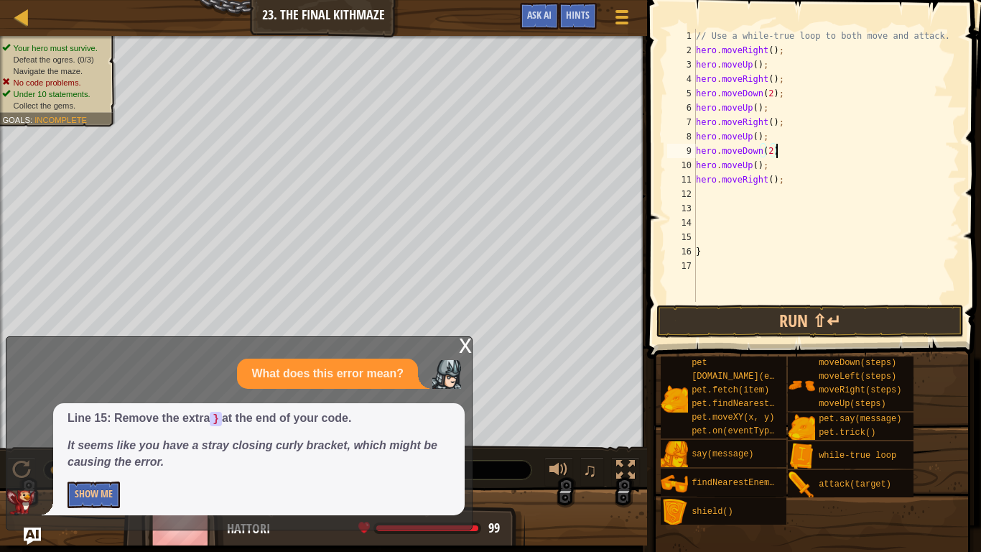
click at [824, 191] on div "// Use a while-true loop to both move and attack. hero . moveRight ( ) ; hero .…" at bounding box center [826, 180] width 266 height 302
click at [804, 336] on button "Run ⇧↵" at bounding box center [809, 320] width 307 height 33
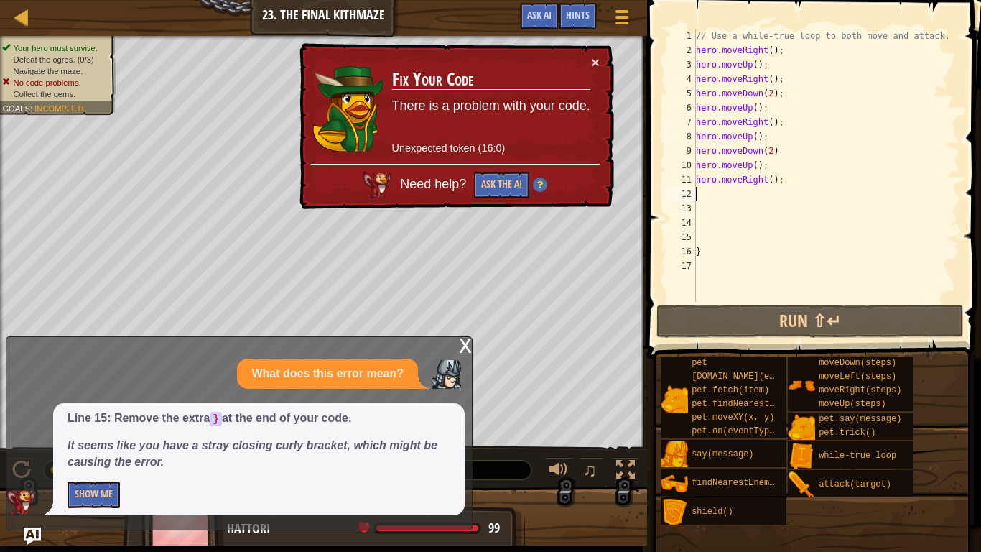
click at [776, 157] on div "// Use a while-true loop to both move and attack. hero . moveRight ( ) ; hero .…" at bounding box center [826, 180] width 266 height 302
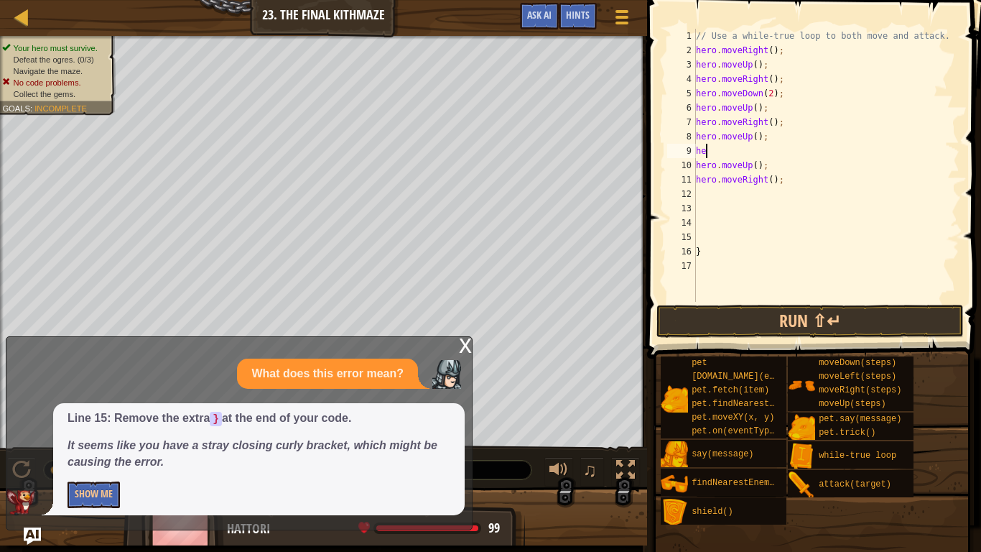
type textarea "h"
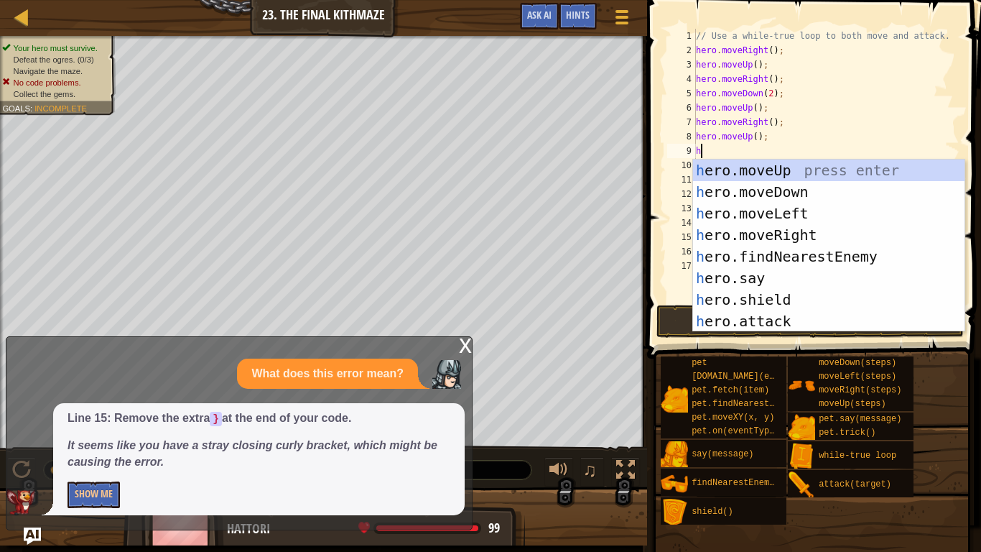
type textarea "he"
click at [797, 182] on div "he ro.moveUp press enter he ro.moveDown press enter he ro.moveLeft press enter …" at bounding box center [828, 266] width 271 height 215
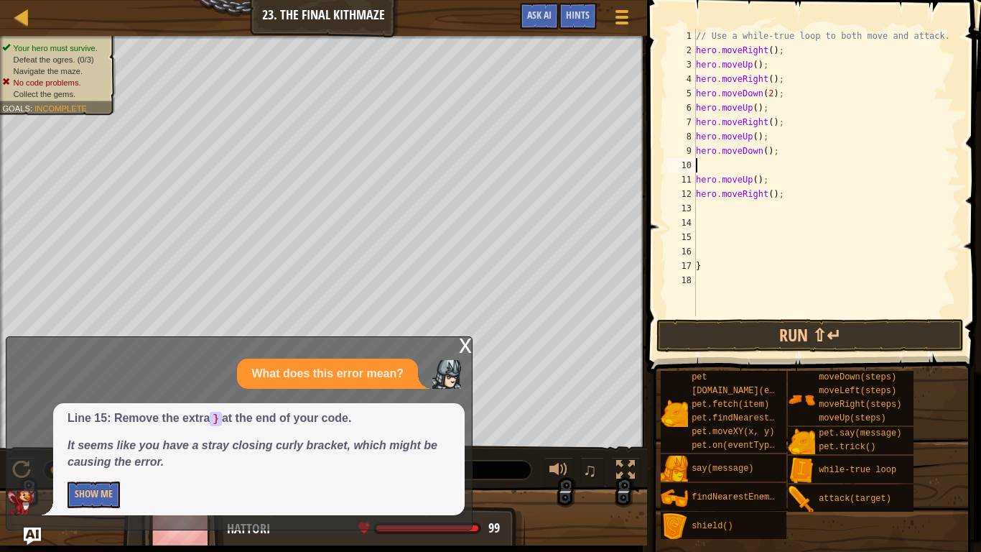
click at [766, 156] on div "// Use a while-true loop to both move and attack. hero . moveRight ( ) ; hero .…" at bounding box center [826, 187] width 266 height 316
type textarea "hero.moveDown(2);"
click at [752, 168] on div "// Use a while-true loop to both move and attack. hero . moveRight ( ) ; hero .…" at bounding box center [826, 187] width 266 height 316
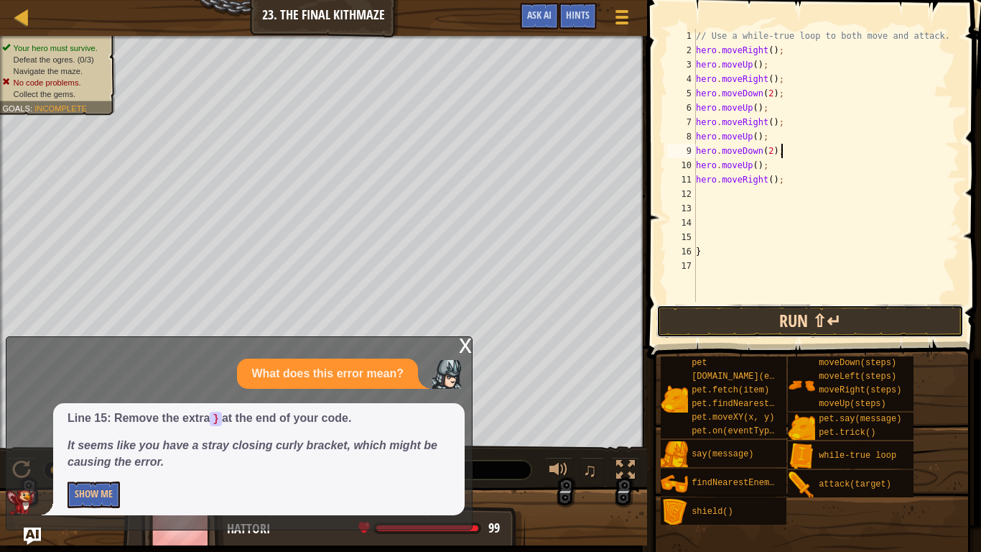
click at [818, 321] on button "Run ⇧↵" at bounding box center [809, 320] width 307 height 33
type textarea "hero.moveDown(2);"
click at [723, 327] on button "Run ⇧↵" at bounding box center [809, 320] width 307 height 33
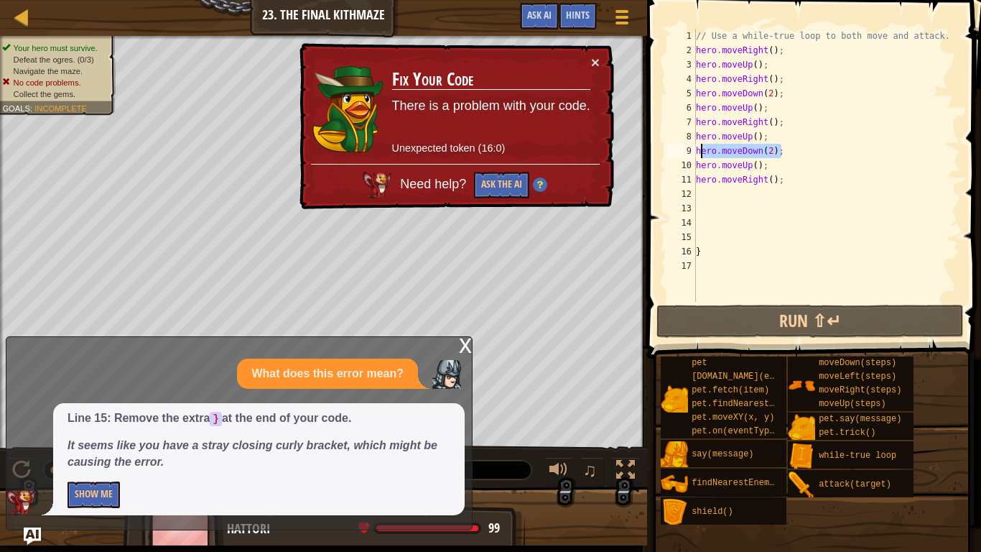
drag, startPoint x: 781, startPoint y: 155, endPoint x: 698, endPoint y: 157, distance: 82.6
click at [698, 157] on div "// Use a while-true loop to both move and attack. hero . moveRight ( ) ; hero .…" at bounding box center [826, 180] width 266 height 302
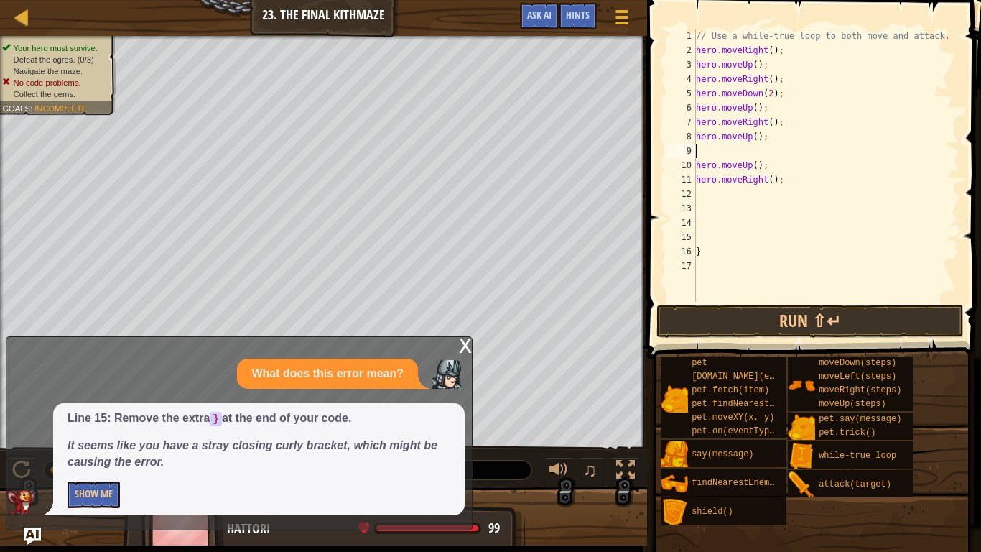
type textarea "h"
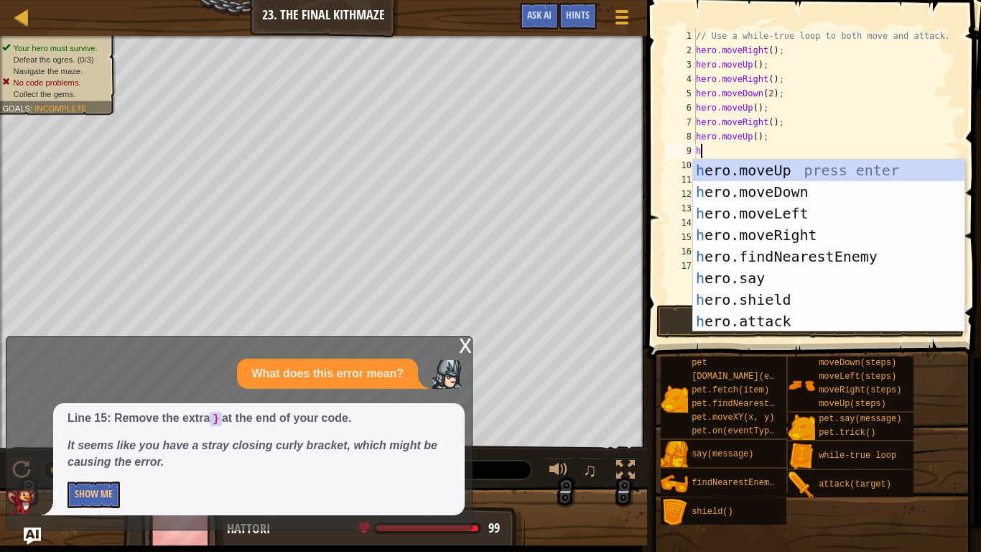
scroll to position [6, 1]
click at [745, 190] on div "h ero.moveUp press enter h ero.moveDown press enter h ero.moveLeft press enter …" at bounding box center [828, 266] width 271 height 215
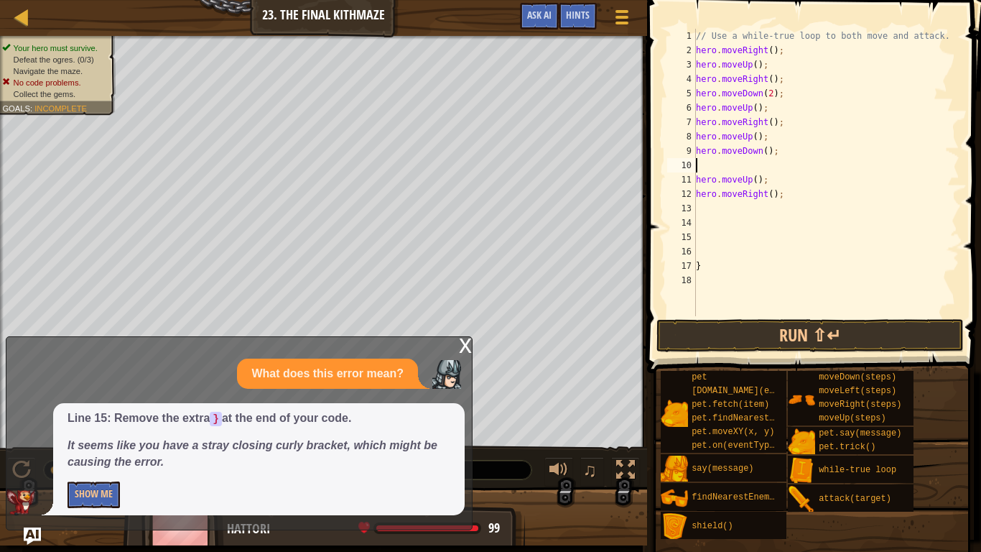
click at [765, 154] on div "// Use a while-true loop to both move and attack. hero . moveRight ( ) ; hero .…" at bounding box center [826, 187] width 266 height 316
click at [821, 187] on div "// Use a while-true loop to both move and attack. hero . moveRight ( ) ; hero .…" at bounding box center [826, 187] width 266 height 316
click at [798, 329] on button "Run ⇧↵" at bounding box center [809, 335] width 307 height 33
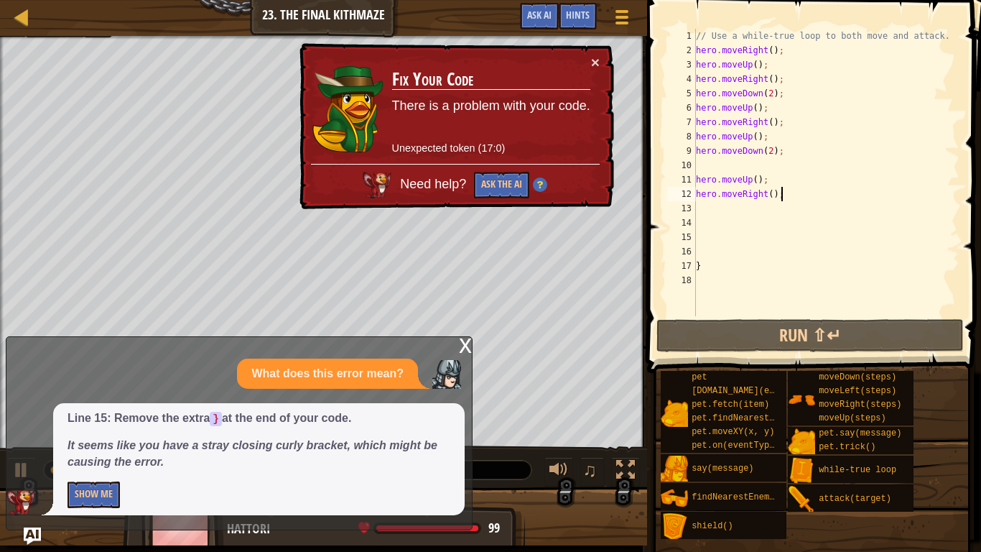
click at [710, 102] on div "// Use a while-true loop to both move and attack. hero . moveRight ( ) ; hero .…" at bounding box center [826, 187] width 266 height 316
type textarea "hero.moveUp();"
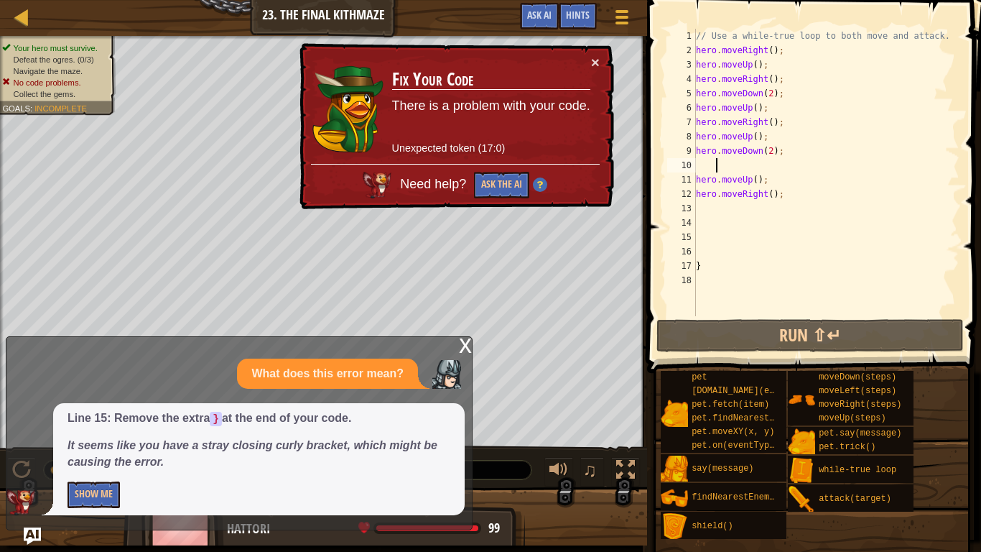
click at [714, 162] on div "// Use a while-true loop to both move and attack. hero . moveRight ( ) ; hero .…" at bounding box center [826, 187] width 266 height 316
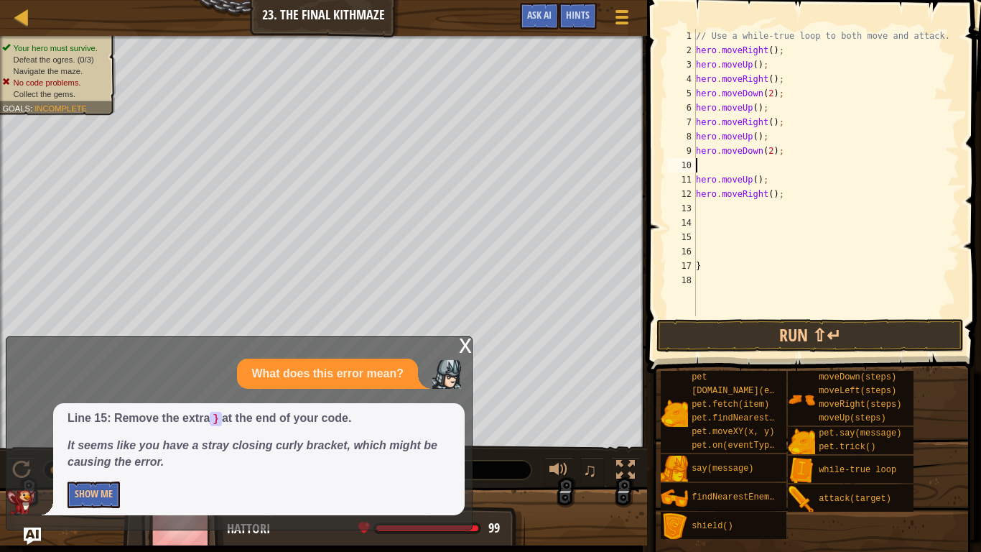
type textarea "hero.moveDown(2);"
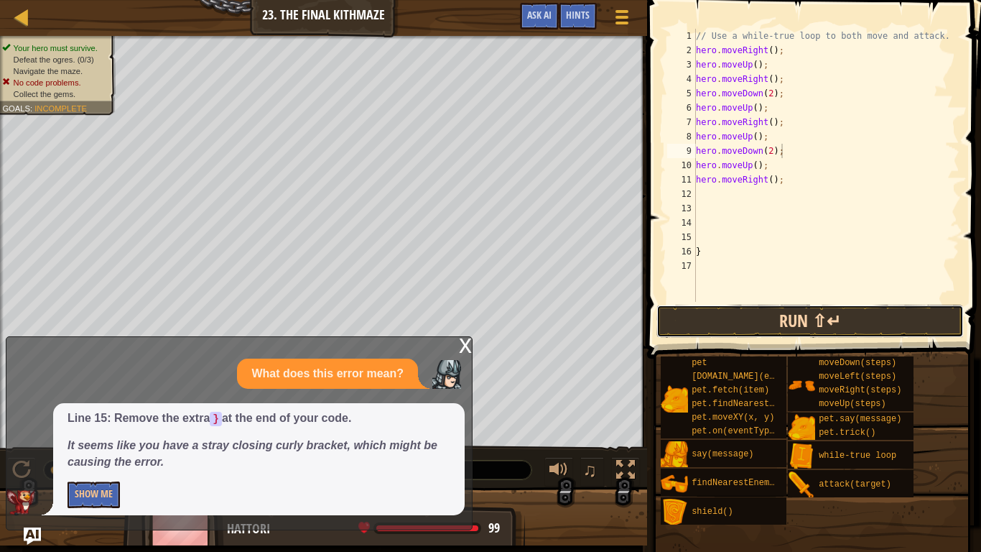
click at [797, 325] on button "Run ⇧↵" at bounding box center [809, 320] width 307 height 33
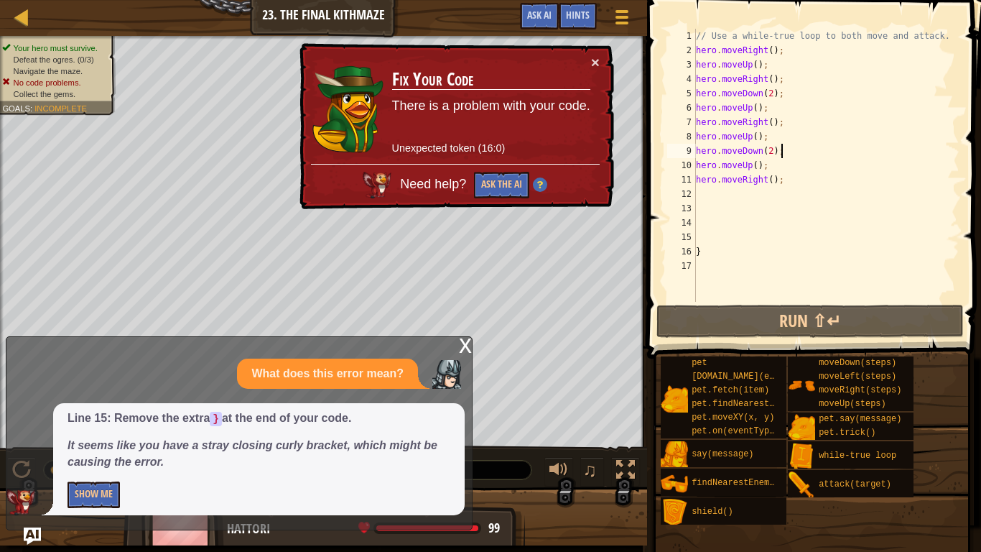
click at [704, 259] on div "// Use a while-true loop to both move and attack. hero . moveRight ( ) ; hero .…" at bounding box center [826, 180] width 266 height 302
click at [705, 255] on div "// Use a while-true loop to both move and attack. hero . moveRight ( ) ; hero .…" at bounding box center [826, 180] width 266 height 302
type textarea "}"
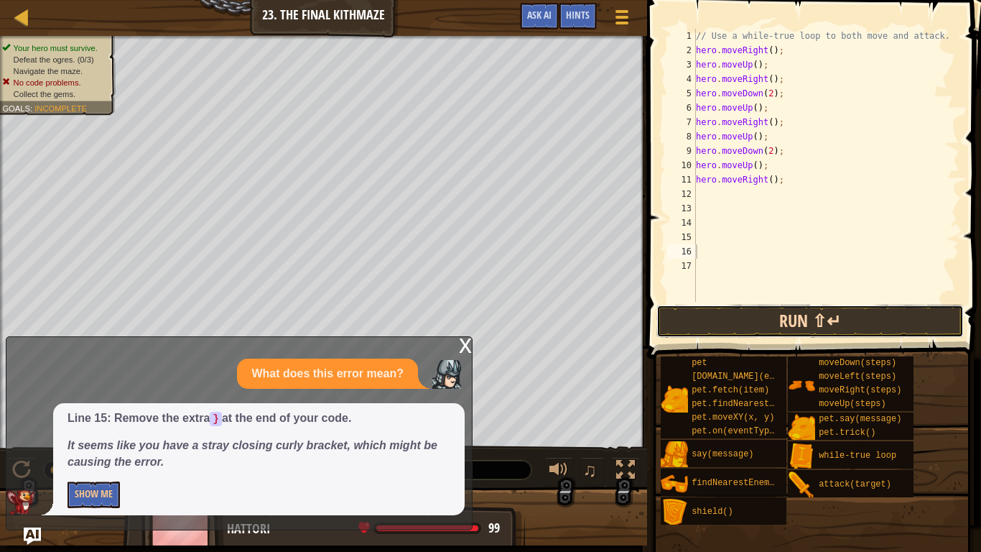
click at [787, 317] on button "Run ⇧↵" at bounding box center [809, 320] width 307 height 33
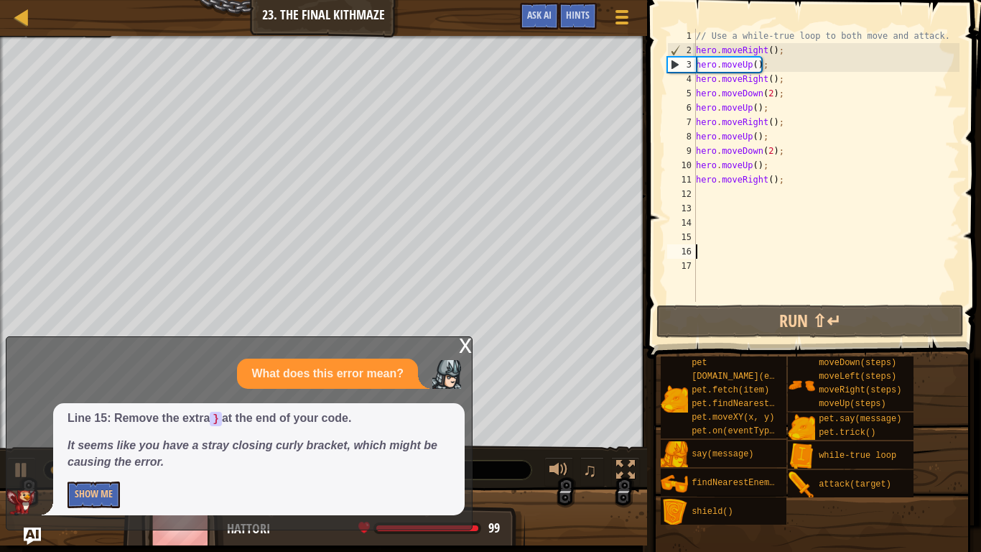
click at [454, 348] on div "x What does this error mean? Line 15: Remove the extra } at the end of your cod…" at bounding box center [239, 433] width 467 height 194
click at [460, 350] on div "x" at bounding box center [465, 344] width 13 height 14
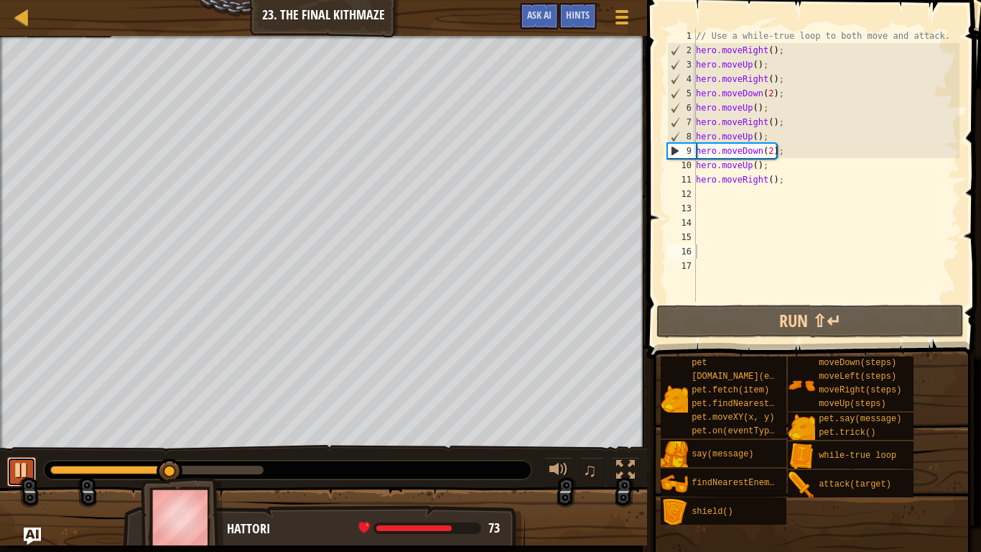
click at [24, 429] on div at bounding box center [21, 469] width 19 height 19
drag, startPoint x: 786, startPoint y: 153, endPoint x: 694, endPoint y: 157, distance: 91.3
click at [694, 157] on div "1 2 3 4 5 6 7 8 9 10 11 12 13 14 15 16 17 // Use a while-true loop to both move…" at bounding box center [811, 165] width 295 height 273
type textarea "hero.moveDown(2);"
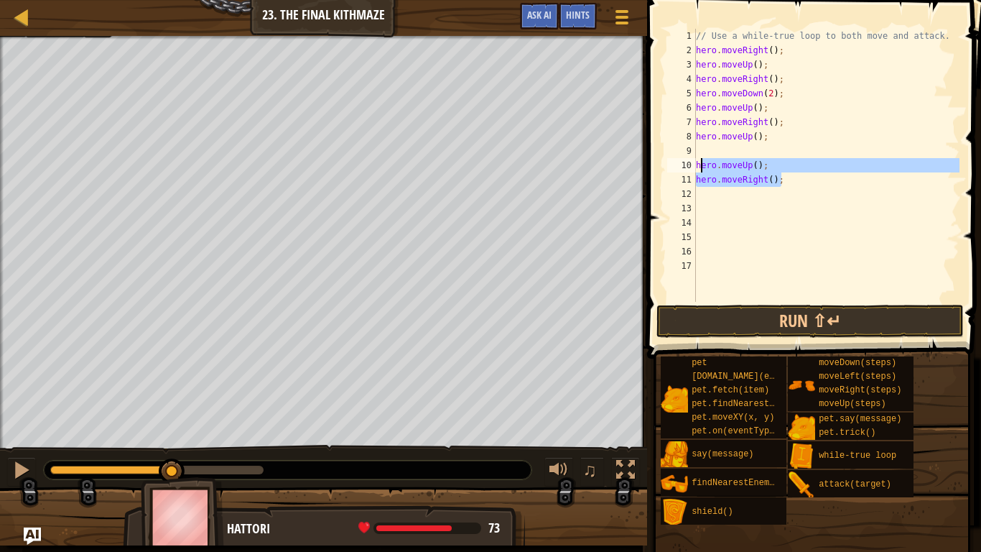
drag, startPoint x: 786, startPoint y: 180, endPoint x: 702, endPoint y: 164, distance: 84.9
click at [702, 164] on div "// Use a while-true loop to both move and attack. hero . moveRight ( ) ; hero .…" at bounding box center [826, 180] width 266 height 302
type textarea "h"
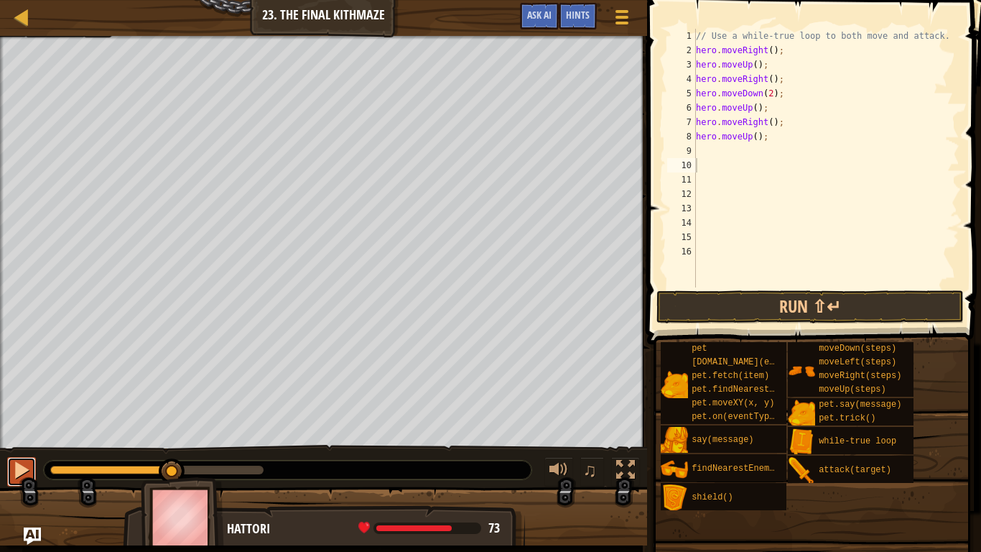
click at [10, 429] on button at bounding box center [21, 471] width 29 height 29
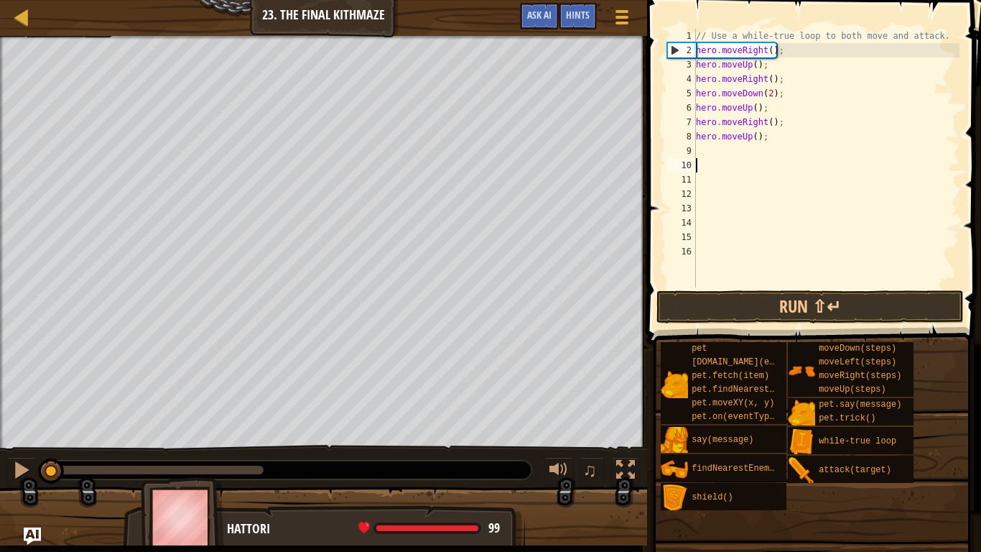
drag, startPoint x: 182, startPoint y: 466, endPoint x: 0, endPoint y: 440, distance: 183.5
click at [0, 429] on div "Your hero must survive. Defeat the ogres. (1/3) Navigate the maze. Under 10 sta…" at bounding box center [490, 290] width 981 height 509
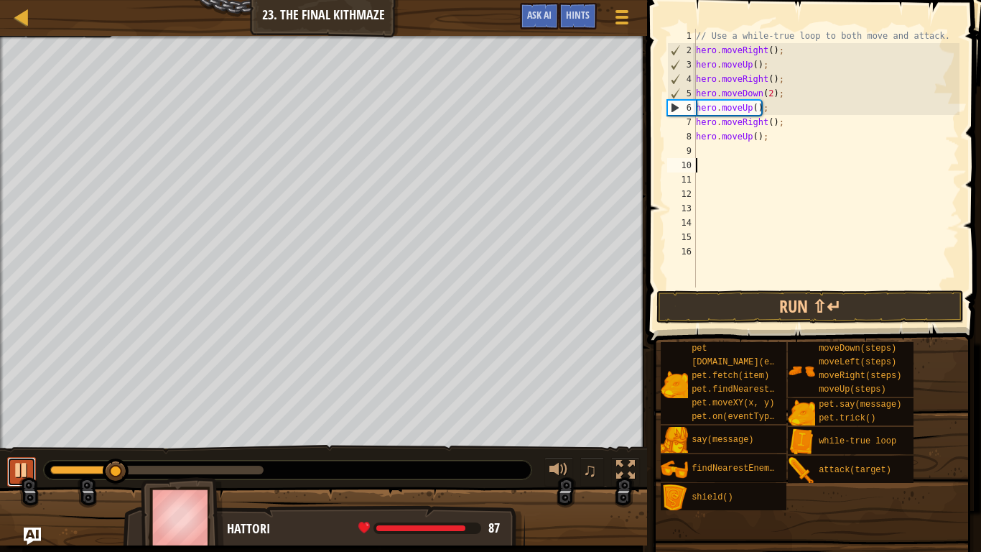
click at [22, 429] on div at bounding box center [21, 469] width 19 height 19
click at [732, 314] on button "Run ⇧↵" at bounding box center [809, 306] width 307 height 33
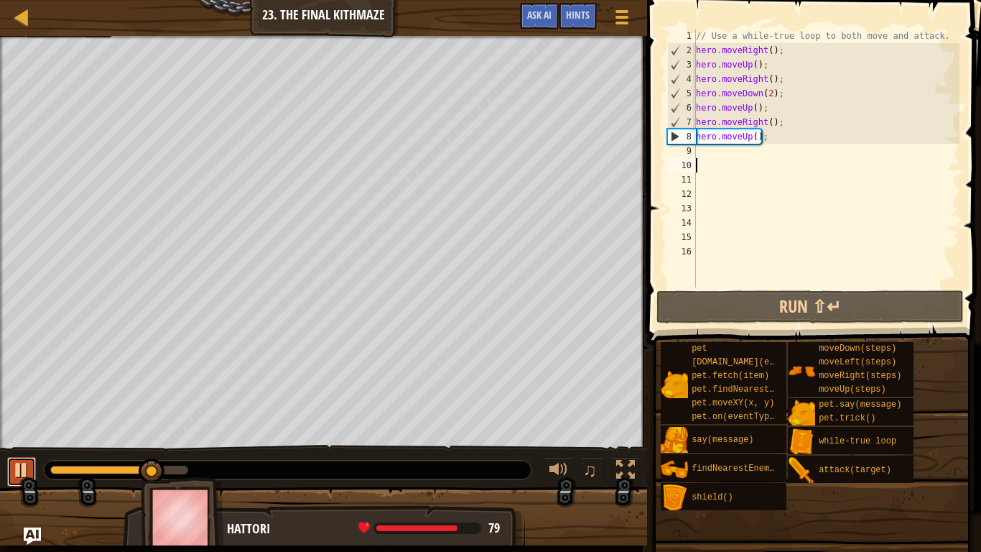
click at [20, 429] on div at bounding box center [21, 469] width 19 height 19
click at [705, 157] on div "// Use a while-true loop to both move and attack. hero . moveRight ( ) ; hero .…" at bounding box center [826, 172] width 266 height 287
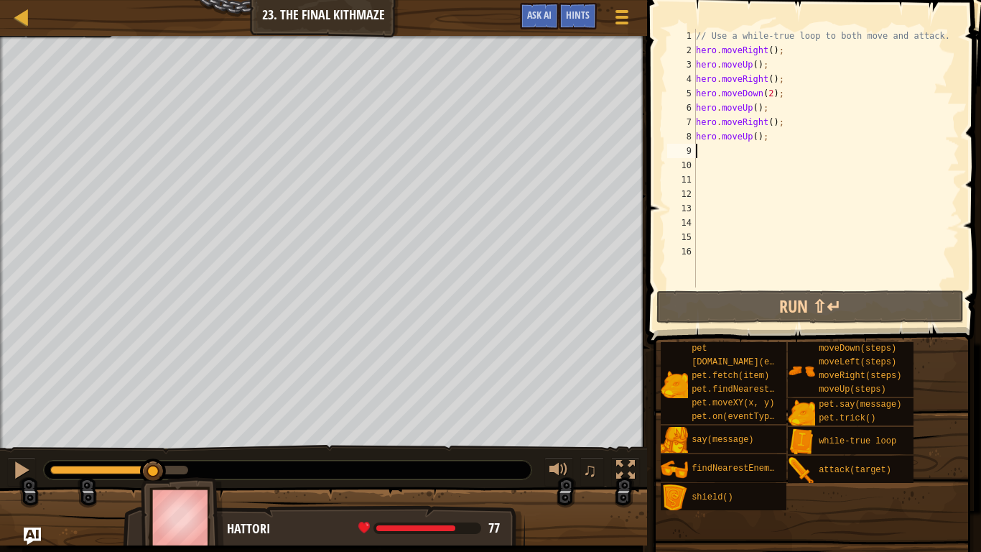
type textarea "he"
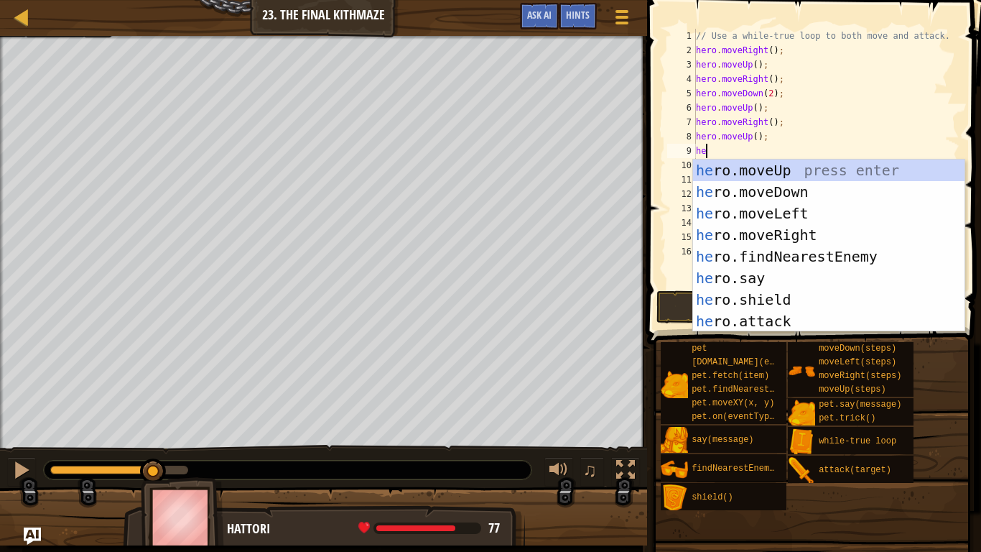
scroll to position [6, 1]
click at [788, 230] on div "he ro.moveUp press enter he ro.moveDown press enter he ro.moveLeft press enter …" at bounding box center [828, 266] width 271 height 215
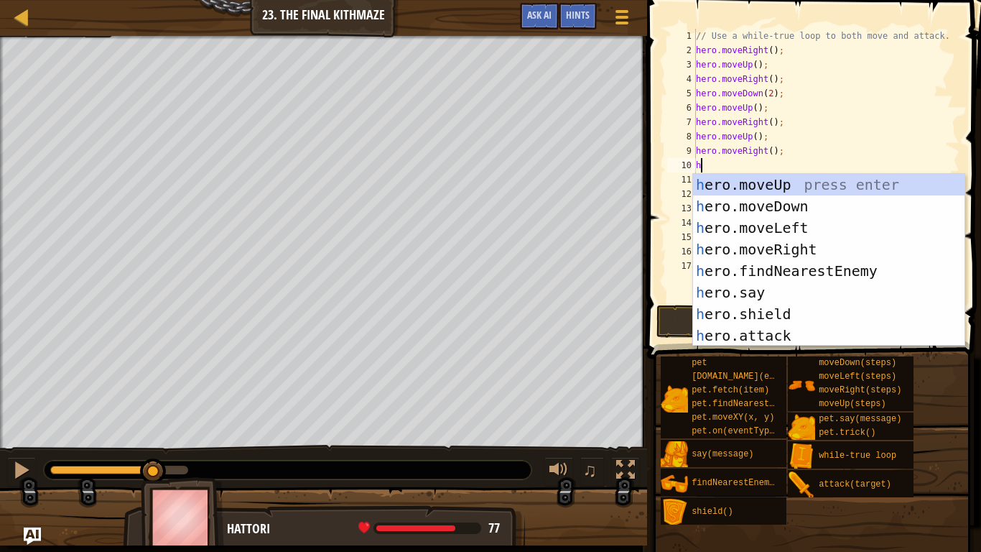
type textarea "he"
click at [760, 204] on div "he ro.moveUp press enter he ro.moveDown press enter he ro.moveLeft press enter …" at bounding box center [828, 281] width 271 height 215
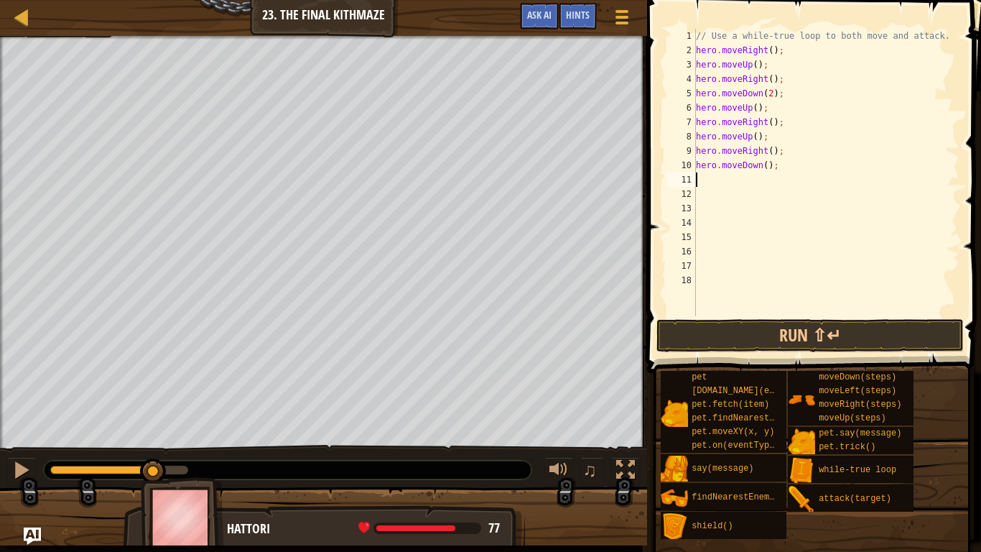
click at [766, 171] on div "// Use a while-true loop to both move and attack. hero . moveRight ( ) ; hero .…" at bounding box center [826, 187] width 266 height 316
type textarea "hero.moveDown(2);"
click at [740, 184] on div "// Use a while-true loop to both move and attack. hero . moveRight ( ) ; hero .…" at bounding box center [826, 187] width 266 height 316
click at [696, 181] on div "// Use a while-true loop to both move and attack. hero . moveRight ( ) ; hero .…" at bounding box center [826, 187] width 266 height 316
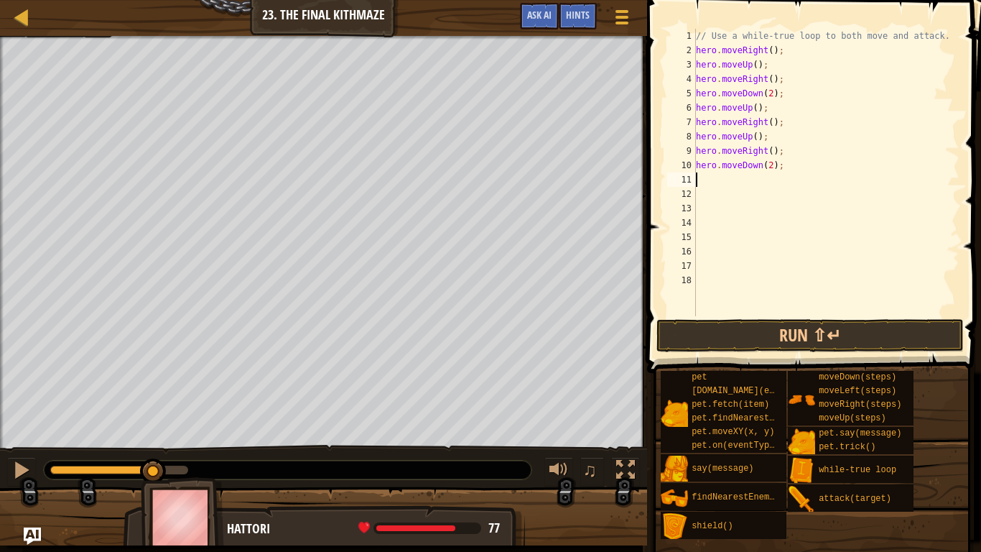
scroll to position [6, 1]
type textarea "he"
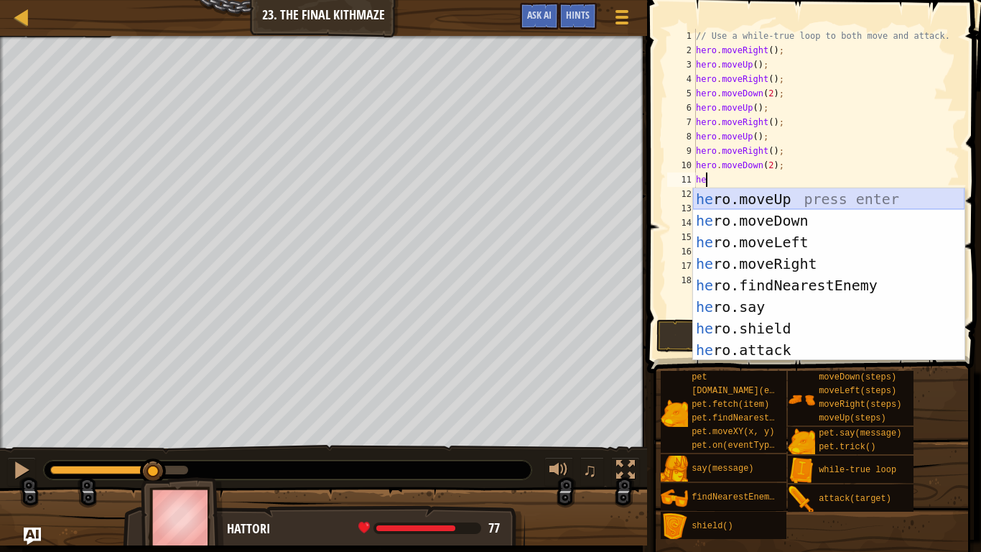
click at [735, 204] on div "he ro.moveUp press enter he ro.moveDown press enter he ro.moveLeft press enter …" at bounding box center [828, 295] width 271 height 215
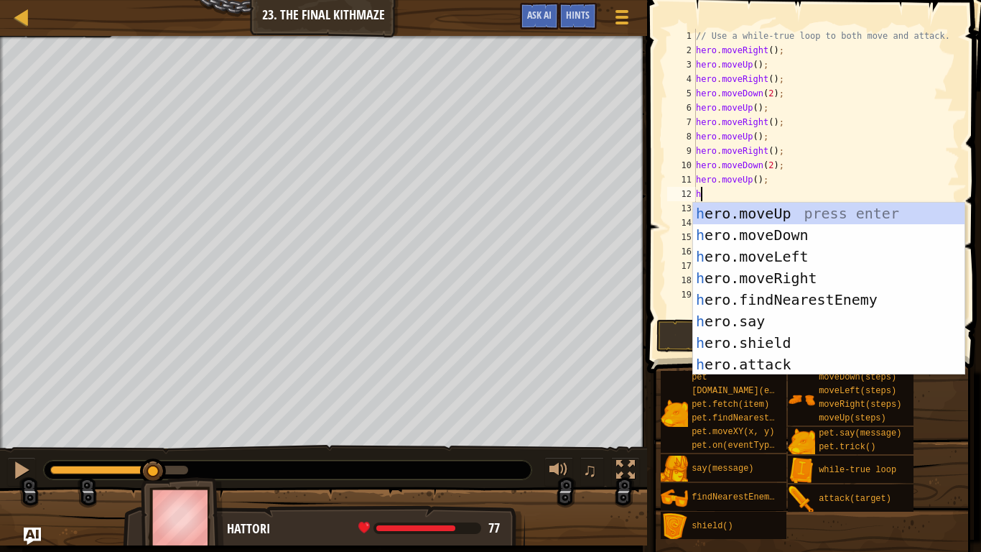
type textarea "he"
click at [783, 272] on div "he ro.moveUp press enter he ro.moveDown press enter he ro.moveLeft press enter …" at bounding box center [828, 310] width 271 height 215
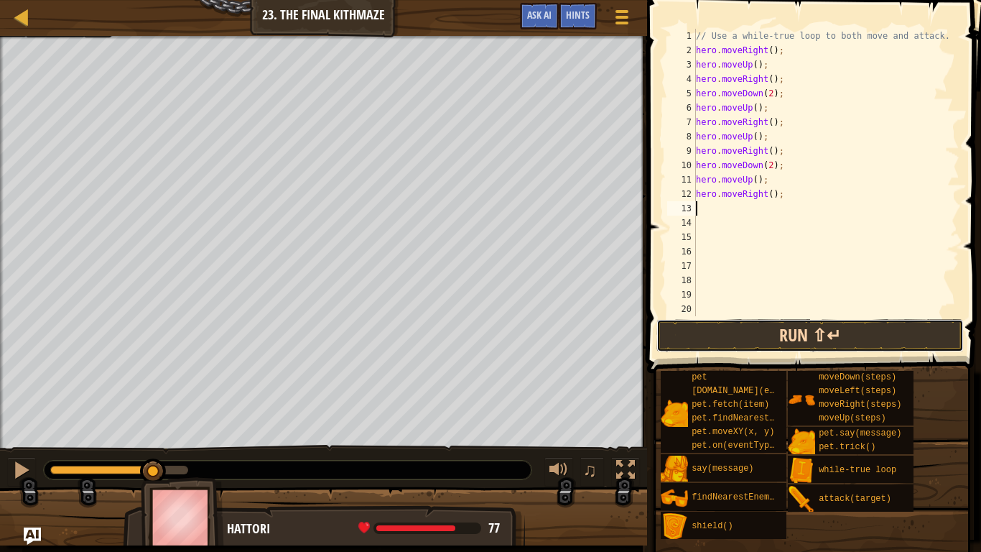
click at [788, 330] on button "Run ⇧↵" at bounding box center [809, 335] width 307 height 33
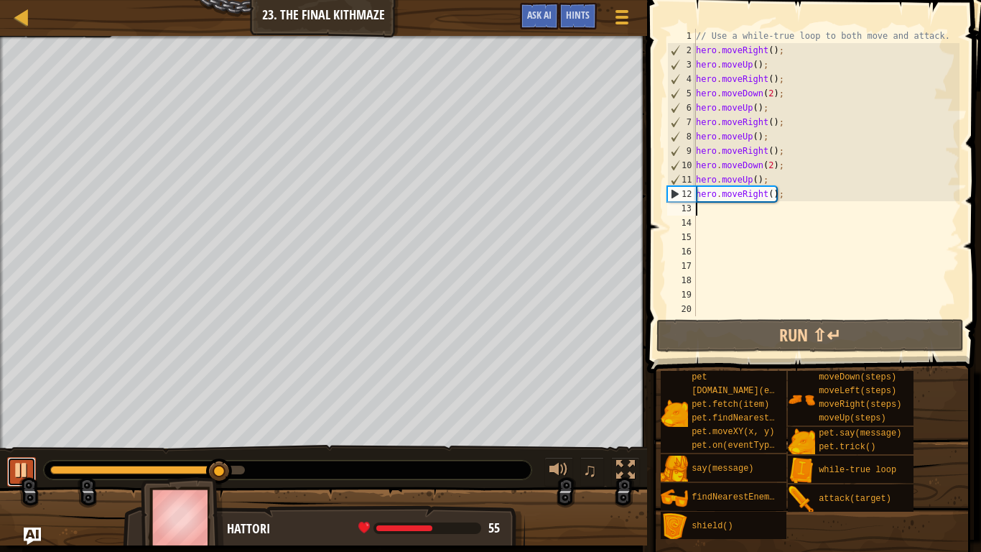
click at [24, 429] on div at bounding box center [21, 469] width 19 height 19
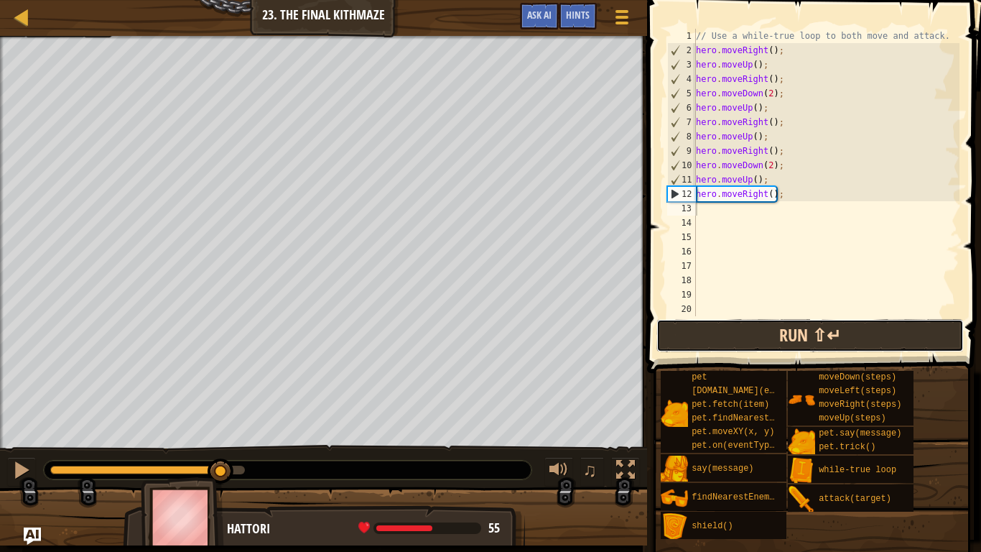
click at [674, 322] on button "Run ⇧↵" at bounding box center [809, 335] width 307 height 33
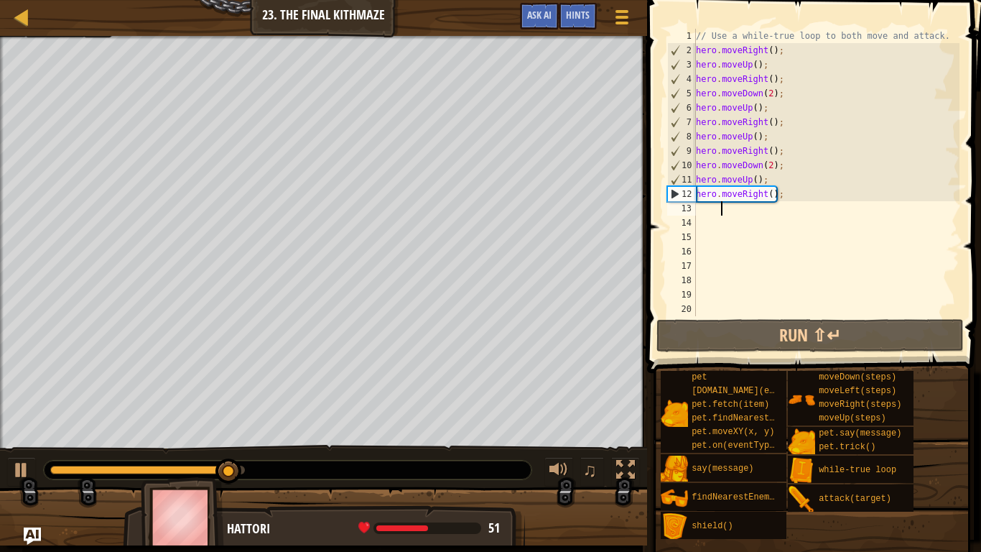
click at [759, 211] on div "// Use a while-true loop to both move and attack. hero . moveRight ( ) ; hero .…" at bounding box center [826, 187] width 266 height 316
click at [701, 209] on div "// Use a while-true loop to both move and attack. hero . moveRight ( ) ; hero .…" at bounding box center [826, 187] width 266 height 316
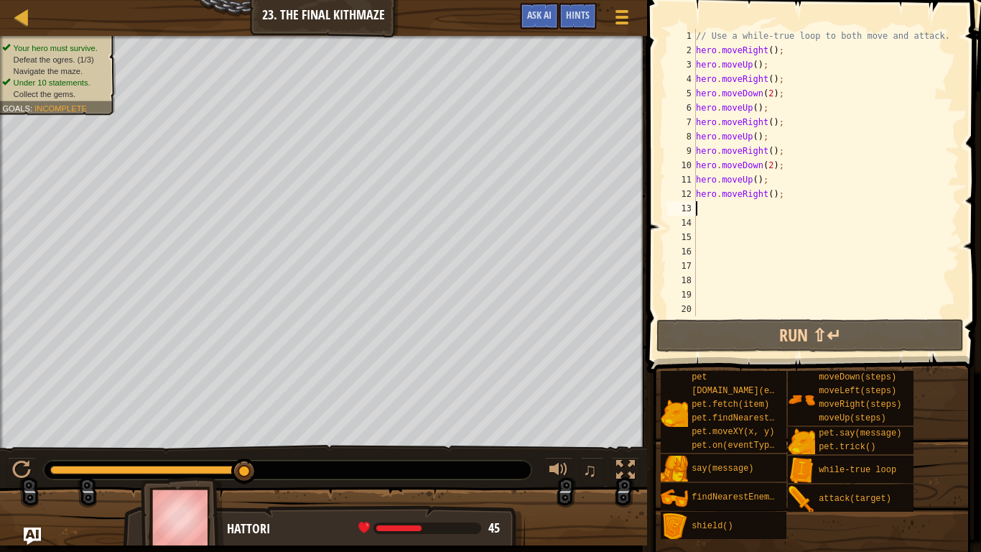
type textarea "h"
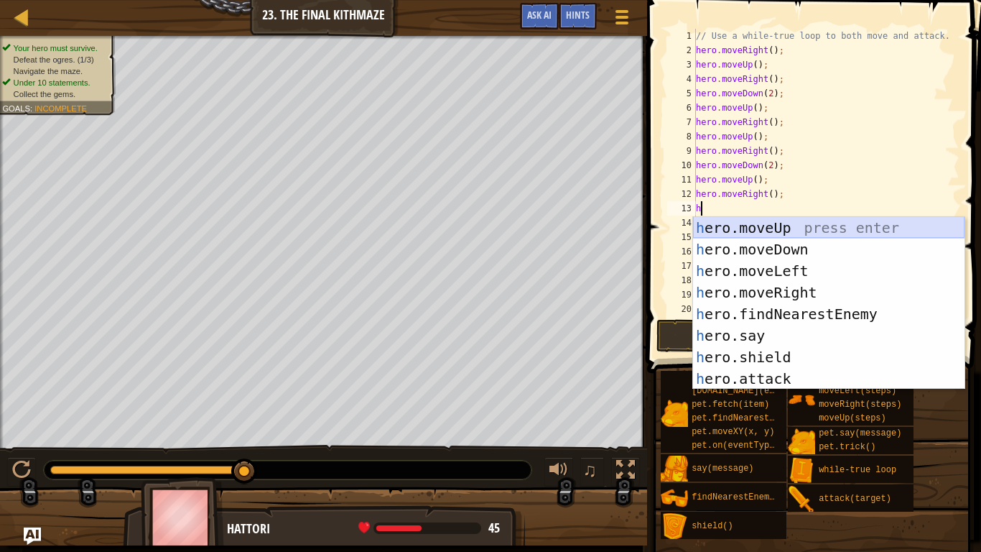
click at [764, 231] on div "h ero.moveUp press enter h ero.moveDown press enter h ero.moveLeft press enter …" at bounding box center [828, 324] width 271 height 215
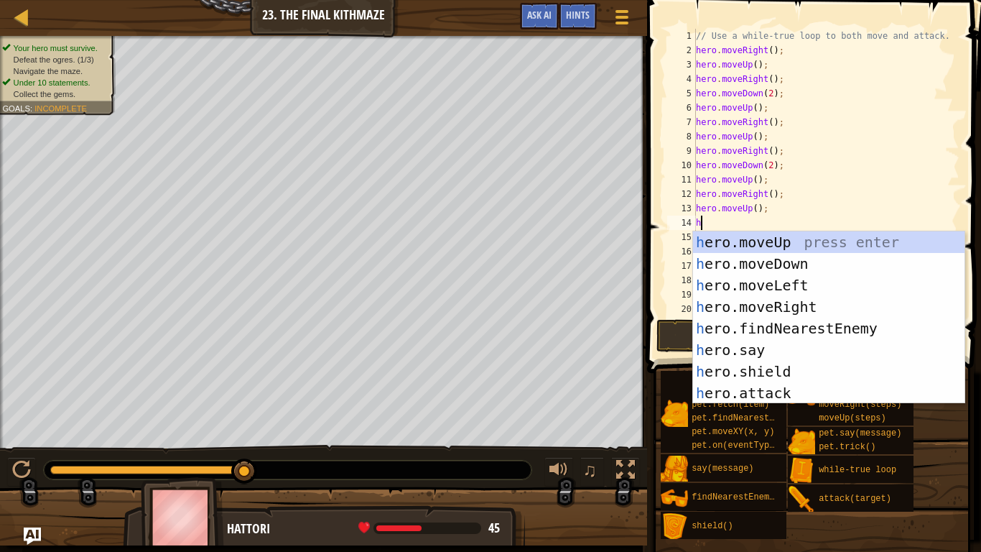
type textarea "he"
click at [811, 308] on div "he ro.moveUp press enter he ro.moveDown press enter he ro.moveLeft press enter …" at bounding box center [828, 338] width 271 height 215
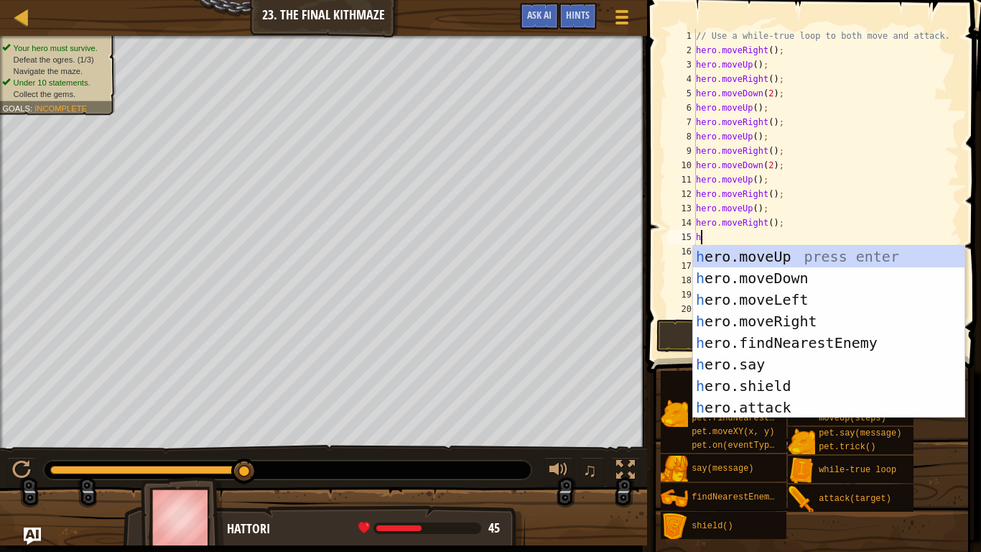
type textarea "he"
click at [799, 271] on div "he ro.moveUp press enter he ro.moveDown press enter he ro.moveLeft press enter …" at bounding box center [828, 353] width 271 height 215
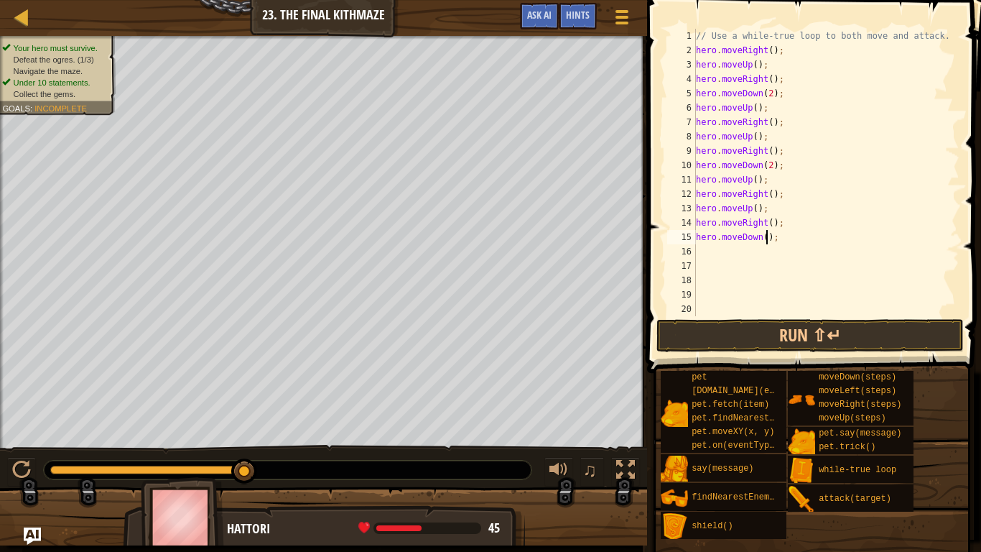
click at [767, 241] on div "// Use a while-true loop to both move and attack. hero . moveRight ( ) ; hero .…" at bounding box center [826, 187] width 266 height 316
type textarea "hero.moveDown(2);"
click at [741, 252] on div "// Use a while-true loop to both move and attack. hero . moveRight ( ) ; hero .…" at bounding box center [826, 187] width 266 height 316
click at [707, 249] on div "// Use a while-true loop to both move and attack. hero . moveRight ( ) ; hero .…" at bounding box center [826, 187] width 266 height 316
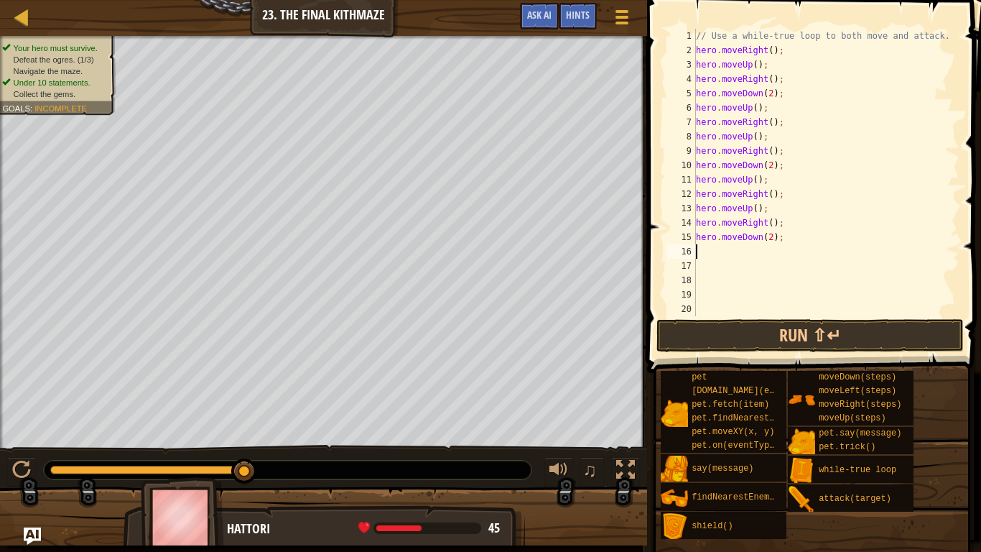
click at [698, 251] on div "// Use a while-true loop to both move and attack. hero . moveRight ( ) ; hero .…" at bounding box center [826, 187] width 266 height 316
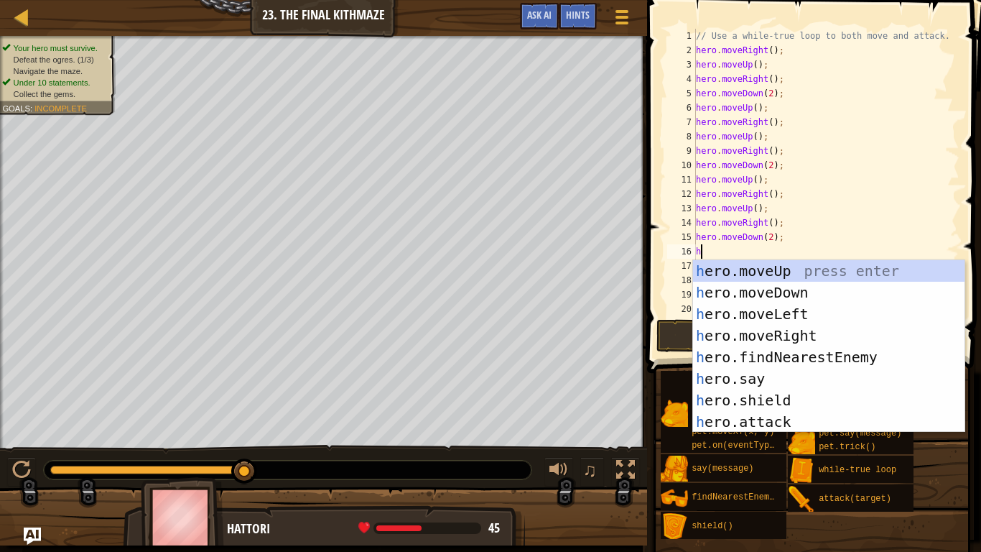
type textarea "he"
click at [763, 273] on div "he ro.moveUp press enter he ro.moveDown press enter he ro.moveLeft press enter …" at bounding box center [828, 367] width 271 height 215
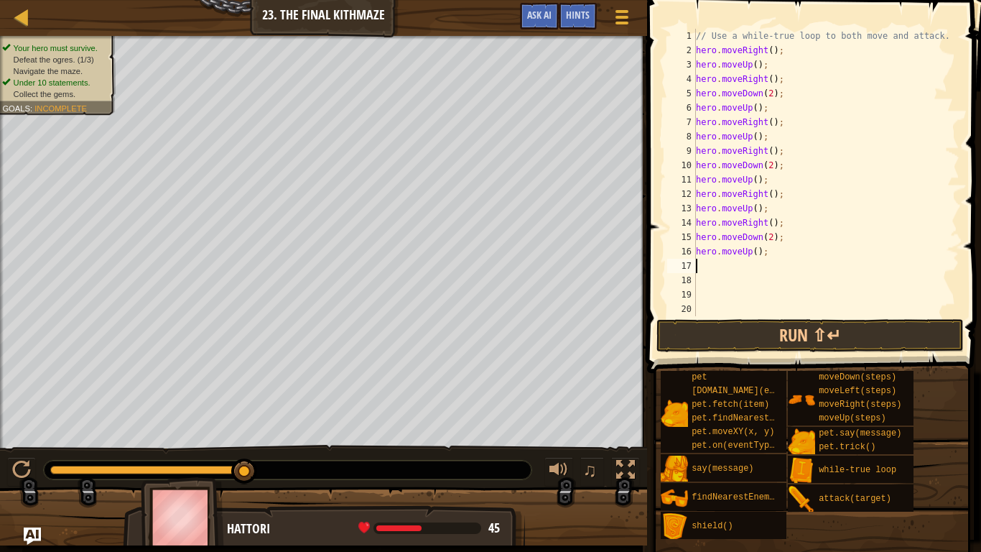
click at [735, 269] on div "// Use a while-true loop to both move and attack. hero . moveRight ( ) ; hero .…" at bounding box center [826, 187] width 266 height 316
click at [698, 261] on div "// Use a while-true loop to both move and attack. hero . moveRight ( ) ; hero .…" at bounding box center [826, 187] width 266 height 316
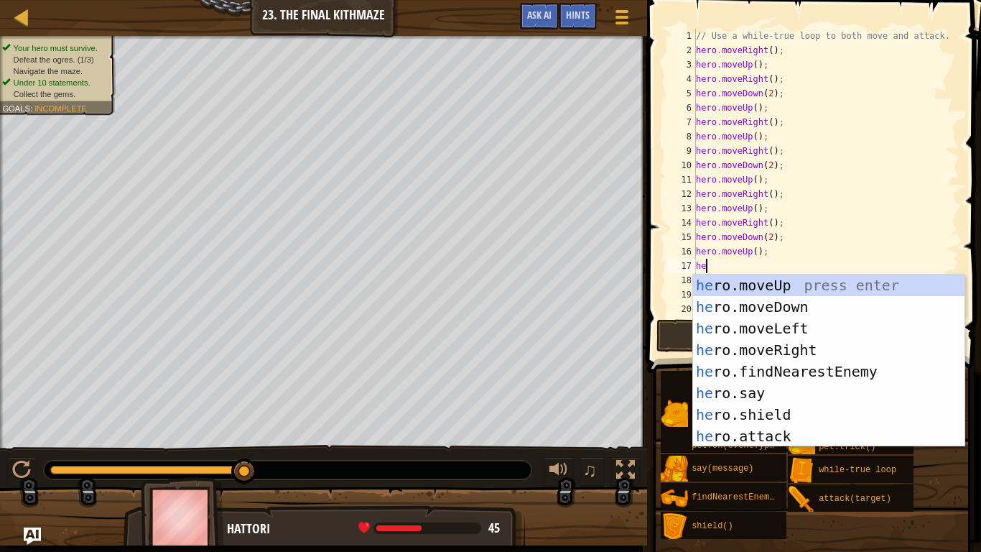
type textarea "he"
click at [794, 350] on div "he ro.moveUp press enter he ro.moveDown press enter he ro.moveLeft press enter …" at bounding box center [828, 381] width 271 height 215
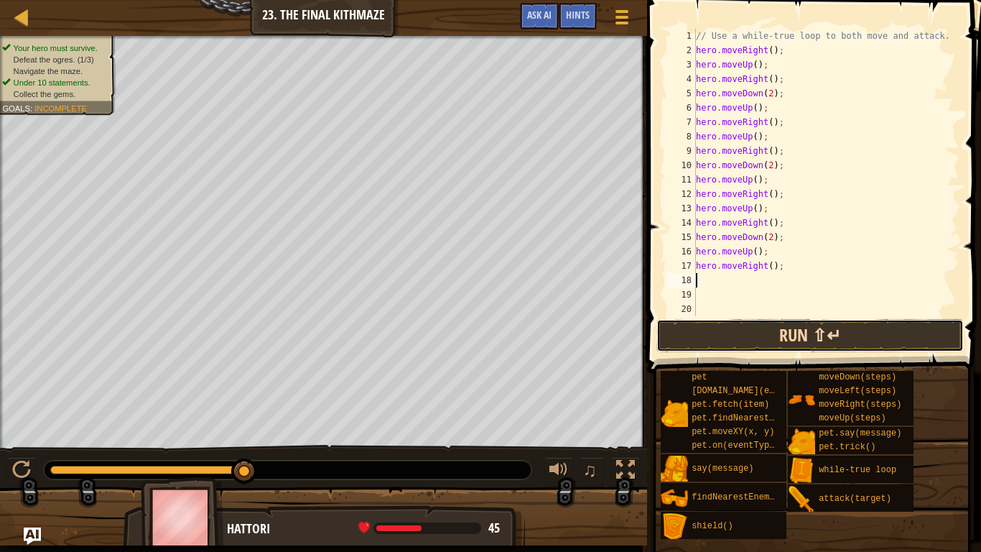
click at [779, 342] on button "Run ⇧↵" at bounding box center [809, 335] width 307 height 33
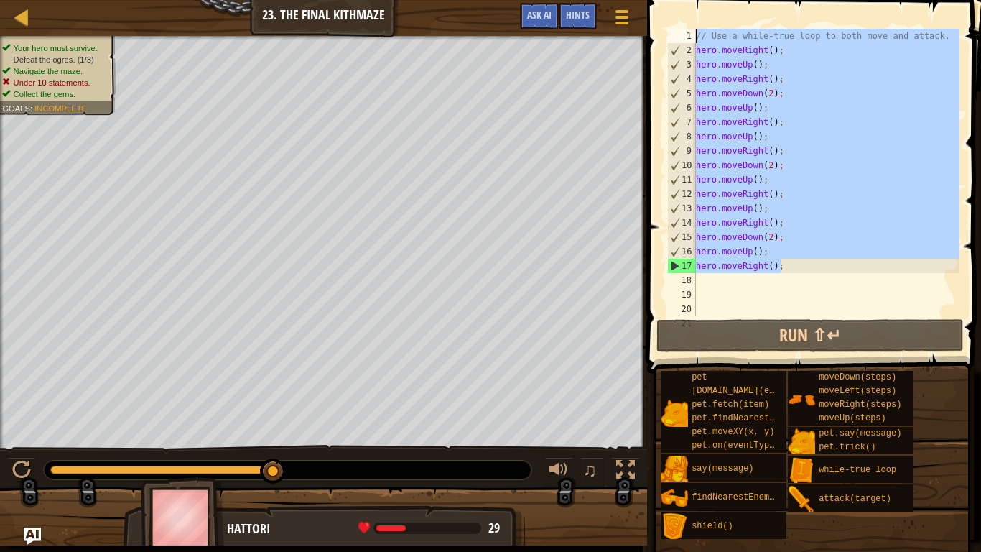
drag, startPoint x: 779, startPoint y: 267, endPoint x: 685, endPoint y: 34, distance: 251.0
click at [685, 34] on div "1 2 3 4 5 6 7 8 9 10 11 12 13 14 15 16 17 18 19 20 21 // Use a while-true loop …" at bounding box center [811, 172] width 295 height 287
click at [760, 242] on div "// Use a while-true loop to both move and attack. hero . moveRight ( ) ; hero .…" at bounding box center [826, 172] width 266 height 287
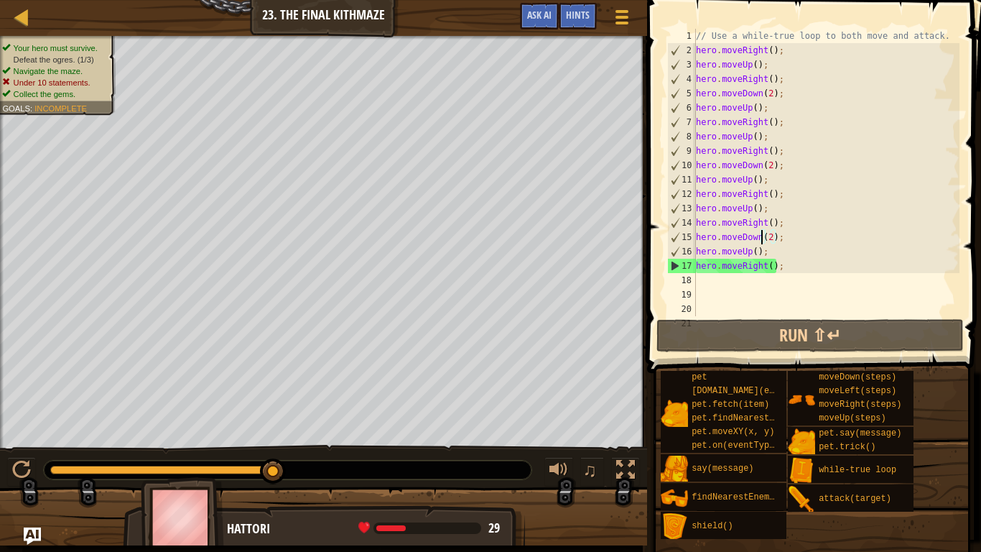
click at [769, 141] on div "// Use a while-true loop to both move and attack. hero . moveRight ( ) ; hero .…" at bounding box center [826, 187] width 266 height 316
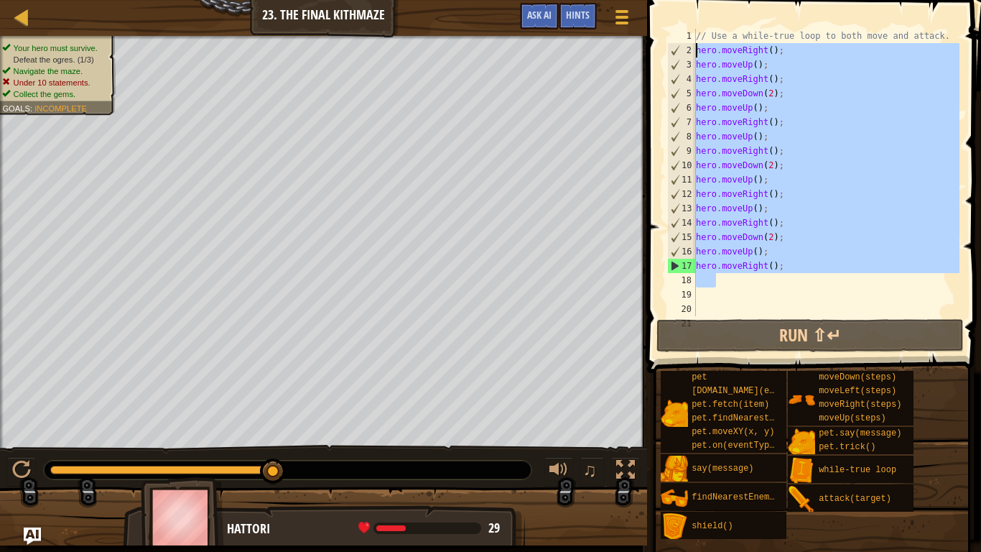
drag, startPoint x: 776, startPoint y: 286, endPoint x: 697, endPoint y: 56, distance: 243.2
click at [697, 56] on div "// Use a while-true loop to both move and attack. hero . moveRight ( ) ; hero .…" at bounding box center [826, 187] width 266 height 316
type textarea "hero.moveRight(); hero.moveUp();"
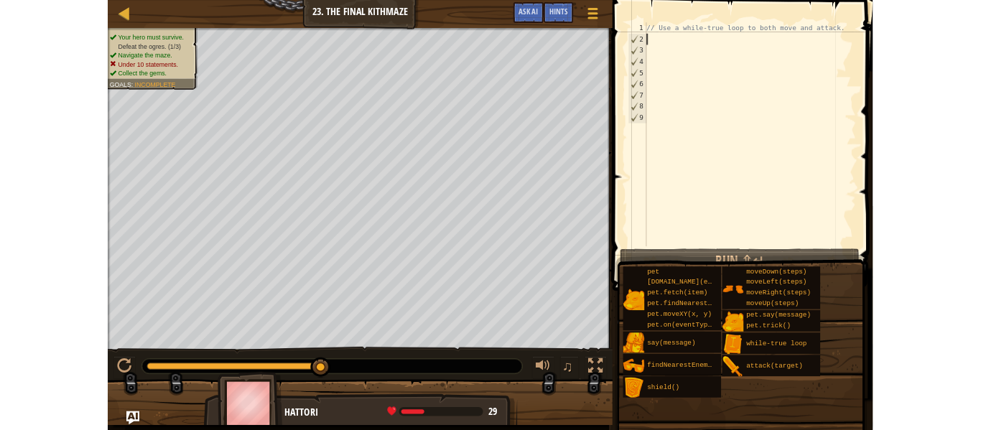
scroll to position [6, 0]
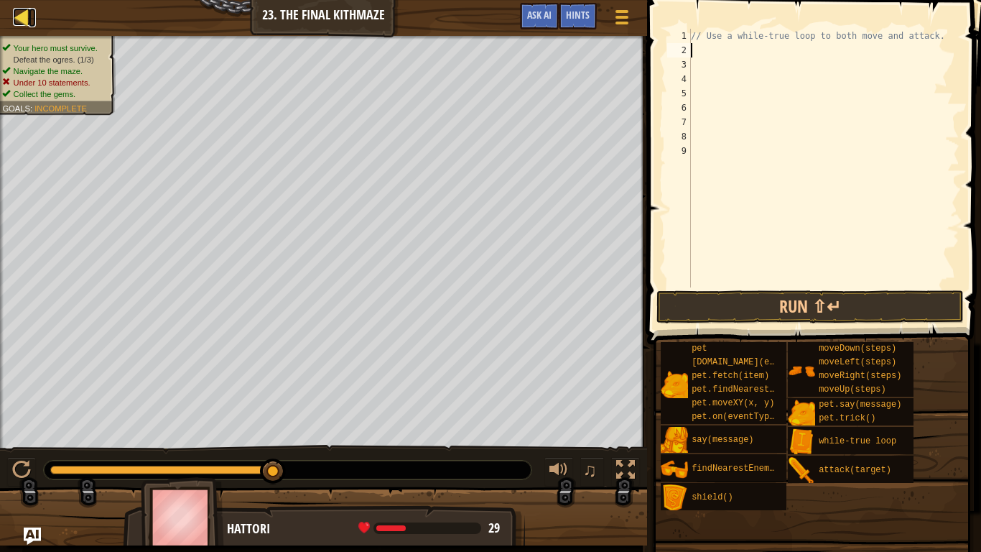
click at [25, 17] on div at bounding box center [22, 17] width 18 height 18
